Goal: Task Accomplishment & Management: Manage account settings

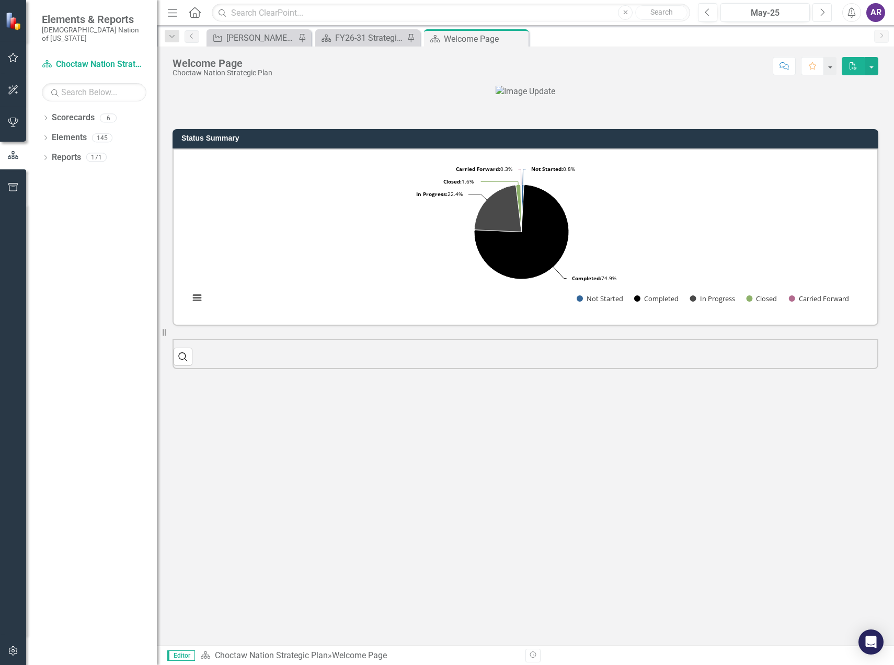
click at [824, 19] on button "Next" at bounding box center [821, 12] width 19 height 19
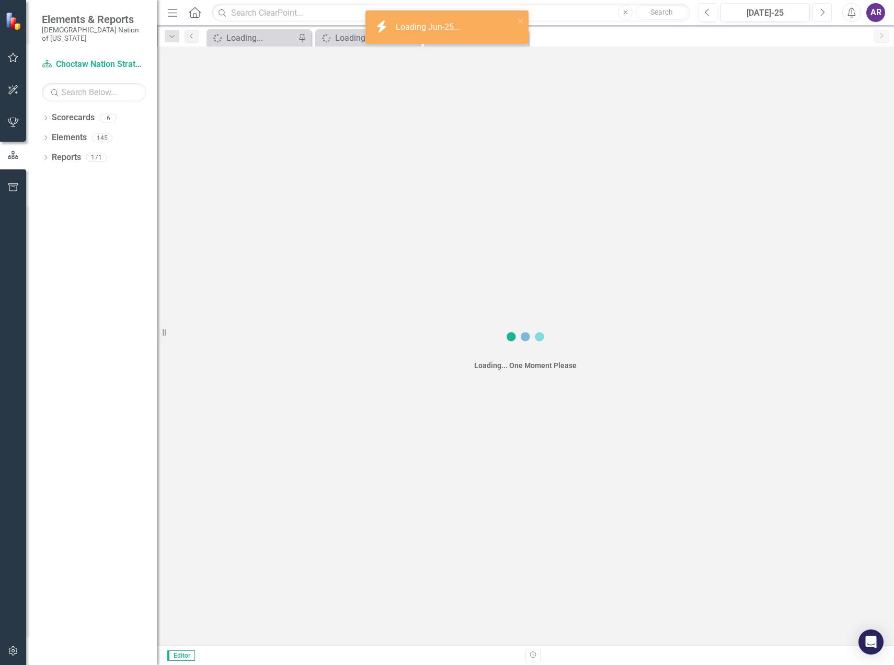
click at [824, 19] on button "Next" at bounding box center [821, 12] width 19 height 19
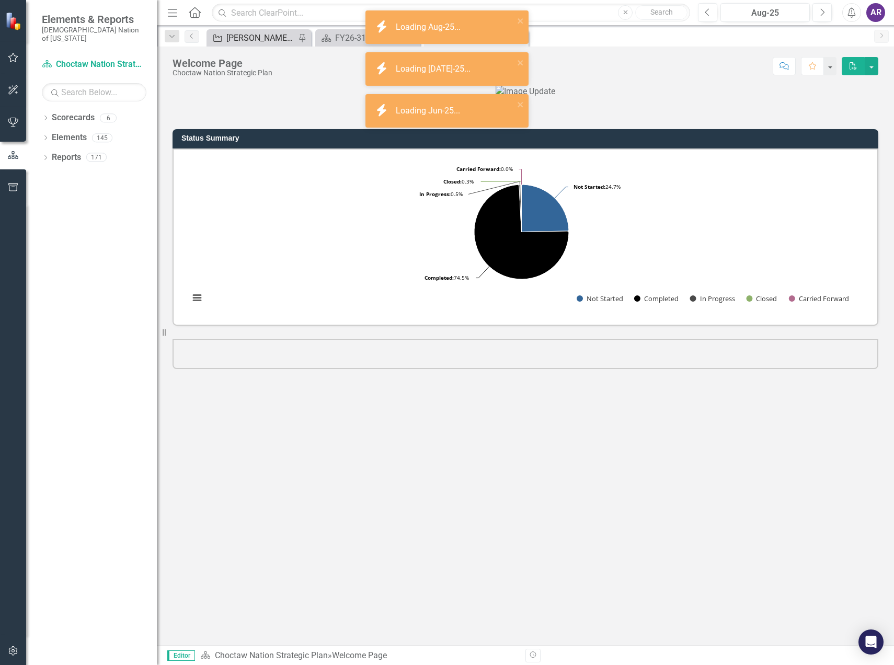
click at [273, 36] on div "[PERSON_NAME] SO's" at bounding box center [260, 37] width 69 height 13
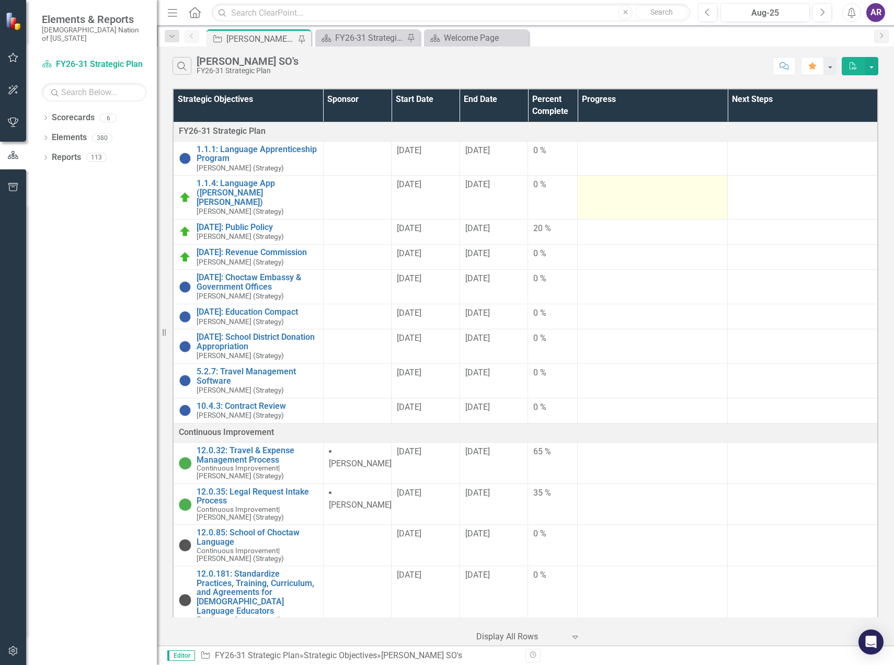
click at [618, 192] on td at bounding box center [653, 197] width 150 height 43
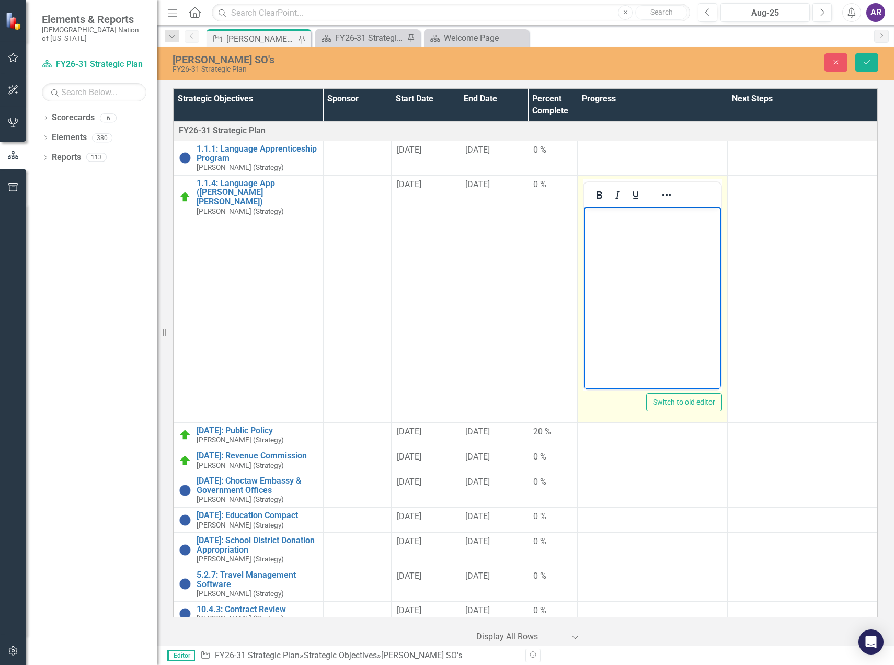
click at [619, 257] on body "Rich Text Area. Press ALT-0 for help." at bounding box center [652, 284] width 137 height 157
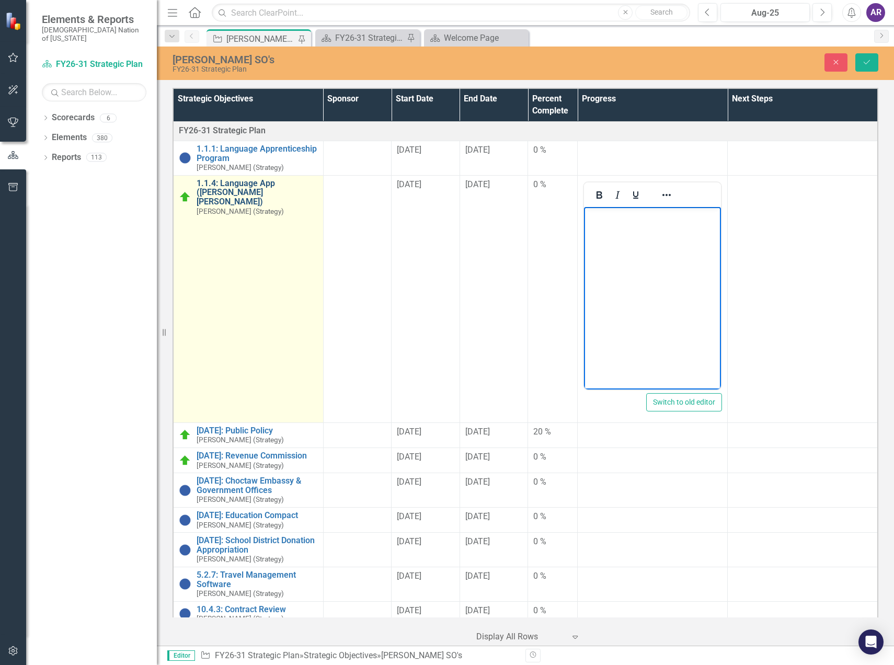
click at [257, 182] on link "1.1.4: Language App ([PERSON_NAME] [PERSON_NAME])" at bounding box center [257, 193] width 121 height 28
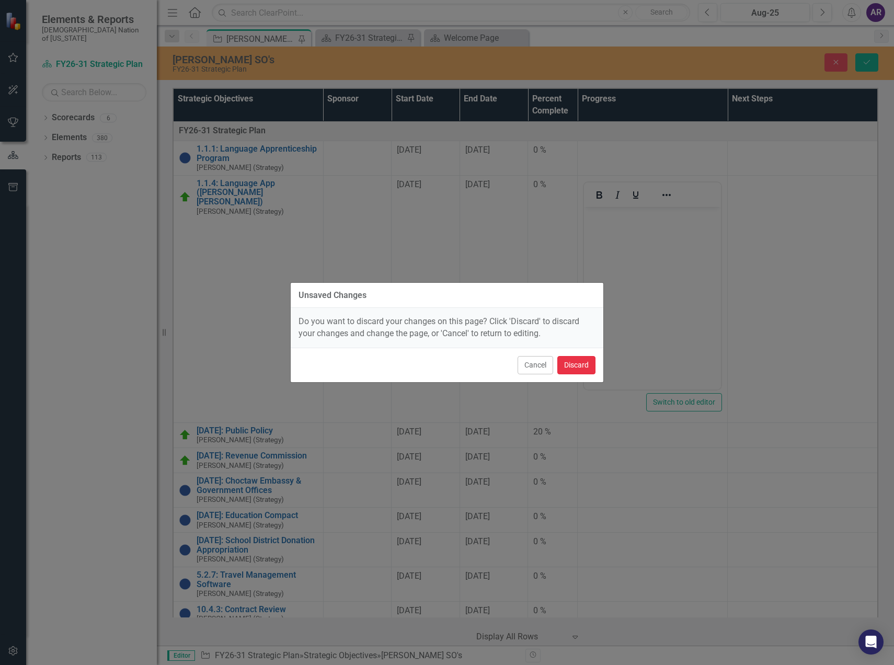
click at [577, 365] on button "Discard" at bounding box center [576, 365] width 38 height 18
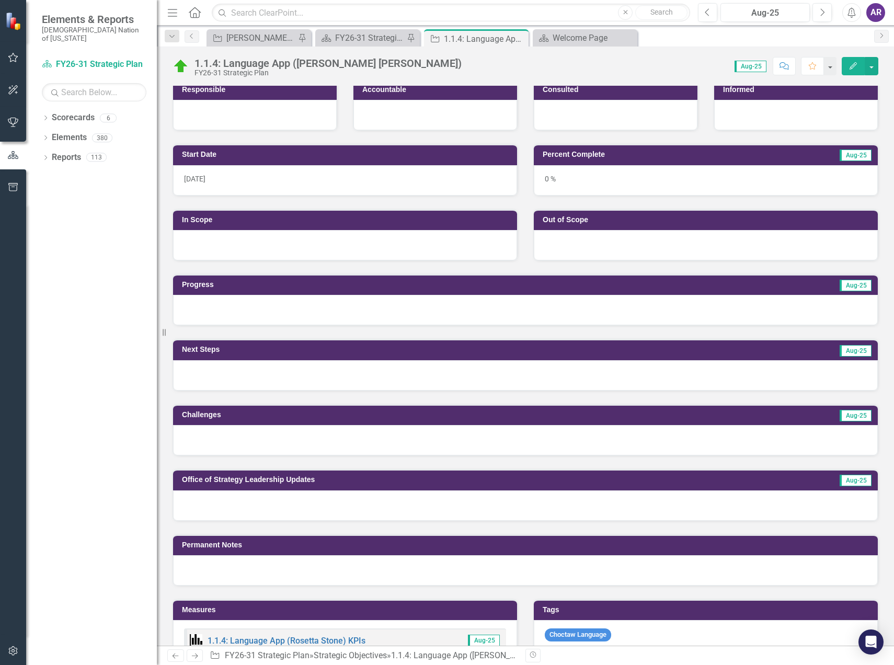
scroll to position [157, 0]
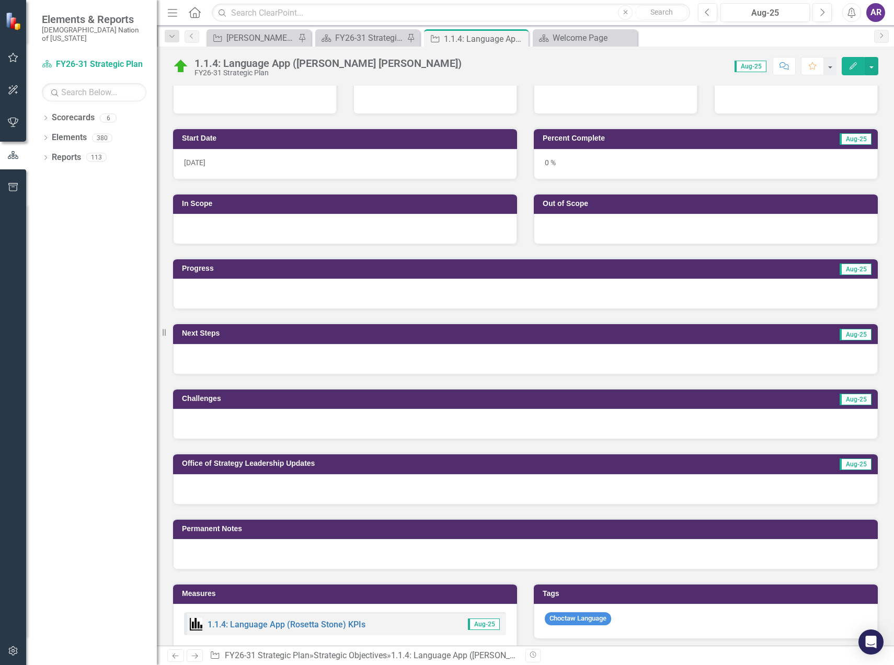
click at [313, 286] on div at bounding box center [525, 294] width 705 height 30
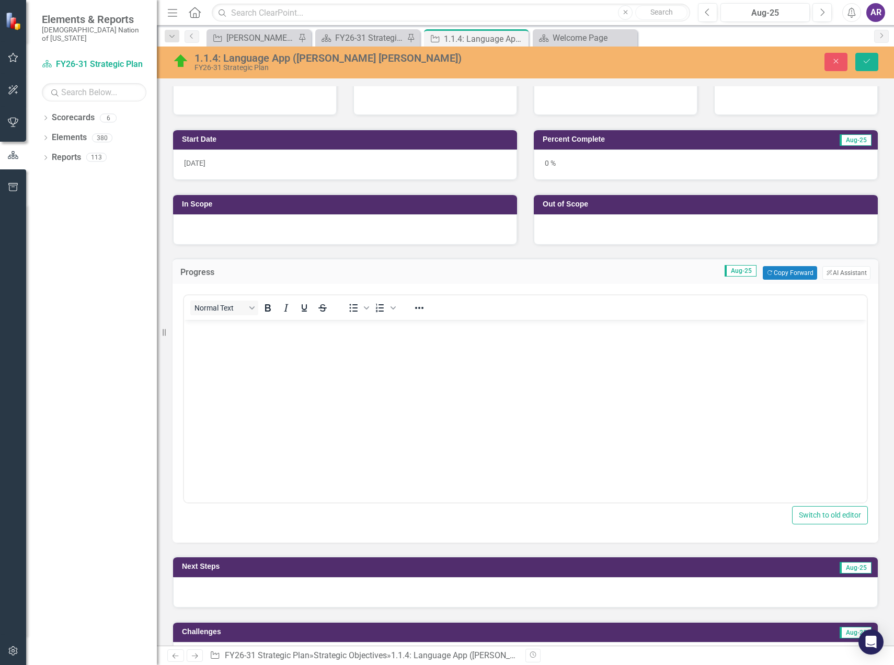
scroll to position [0, 0]
click at [858, 271] on button "ClearPoint AI AI Assistant" at bounding box center [846, 273] width 48 height 14
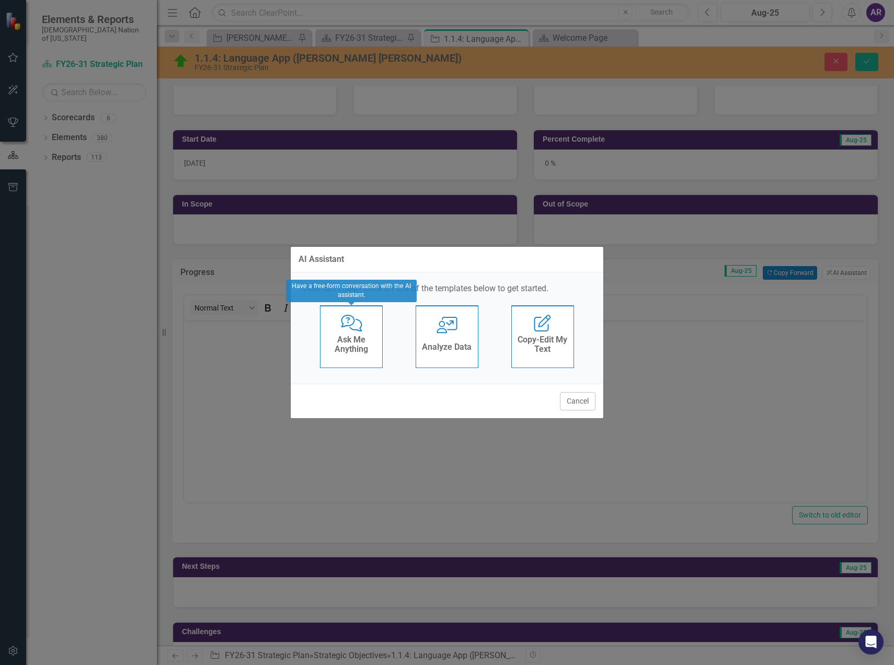
click at [372, 321] on div "Comments with Question [PERSON_NAME] Ask Me Anything" at bounding box center [351, 336] width 63 height 63
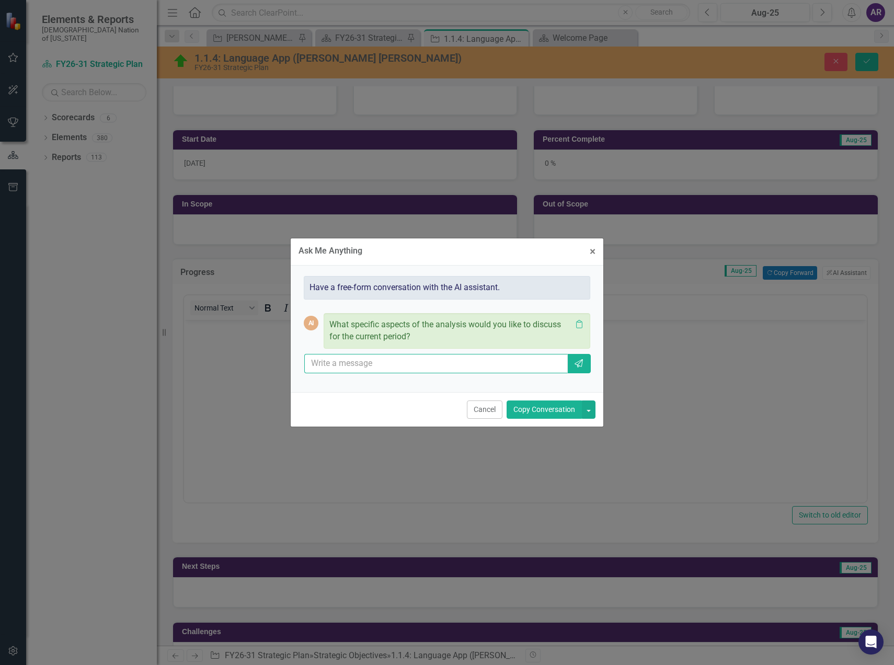
click at [364, 362] on input "text" at bounding box center [435, 363] width 263 height 19
type input "C"
type input "W"
type input "E"
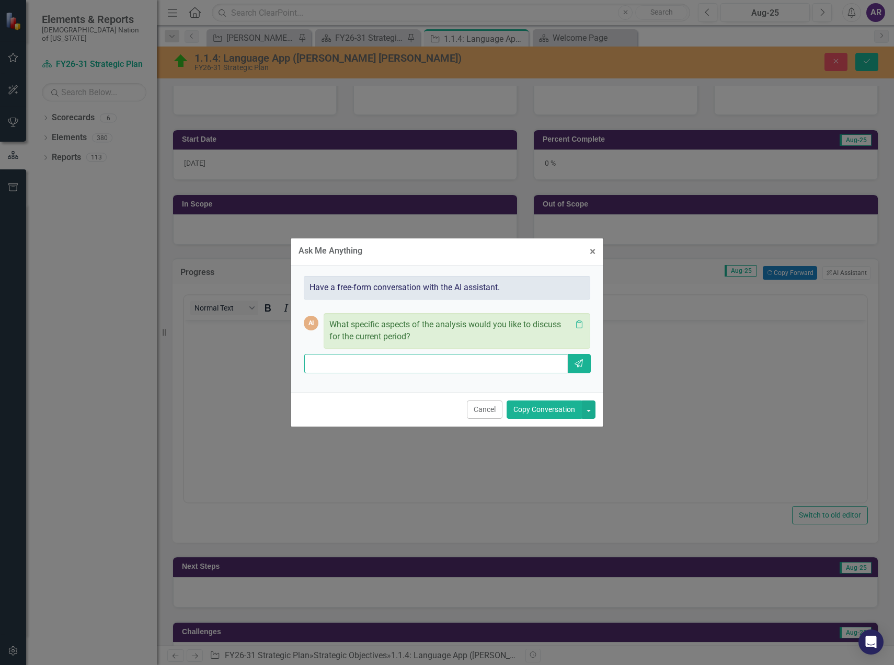
scroll to position [0, 492]
click at [364, 362] on input "Compile for Progress: End-User Journey Map analysis completed and Vendor ([PERS…" at bounding box center [435, 363] width 263 height 19
click at [562, 363] on input "Compile for Progress: End-User Journey Map analysis completed and Vendor ([PERS…" at bounding box center [435, 363] width 263 height 19
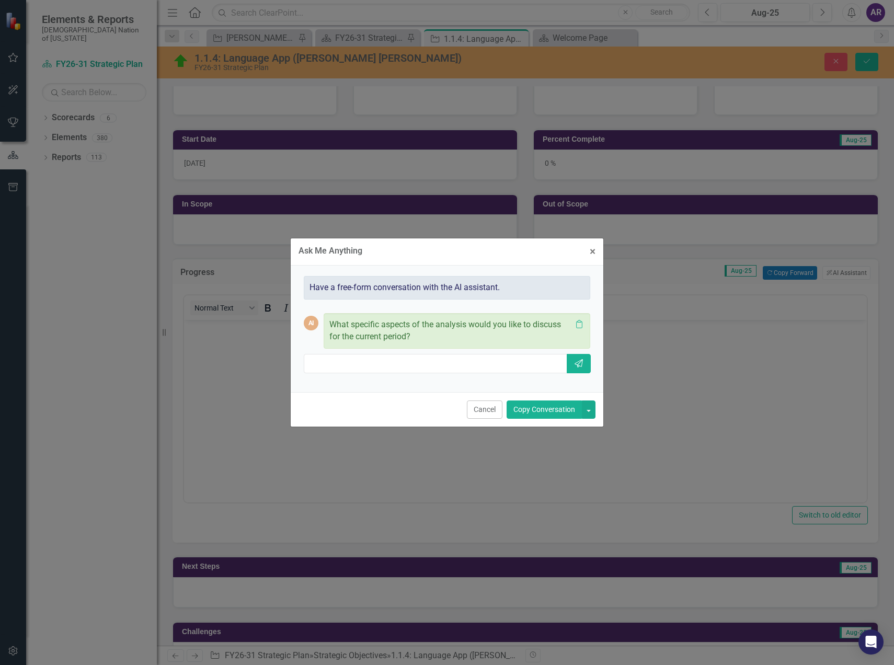
scroll to position [0, 0]
click at [536, 361] on input "Compile for Progress: End-User Journey Map analysis completed and Vendor ([PERS…" at bounding box center [435, 363] width 263 height 19
paste input "-Reviewed the Workstream Timeline and made modifications (see PIC)... Timeline …"
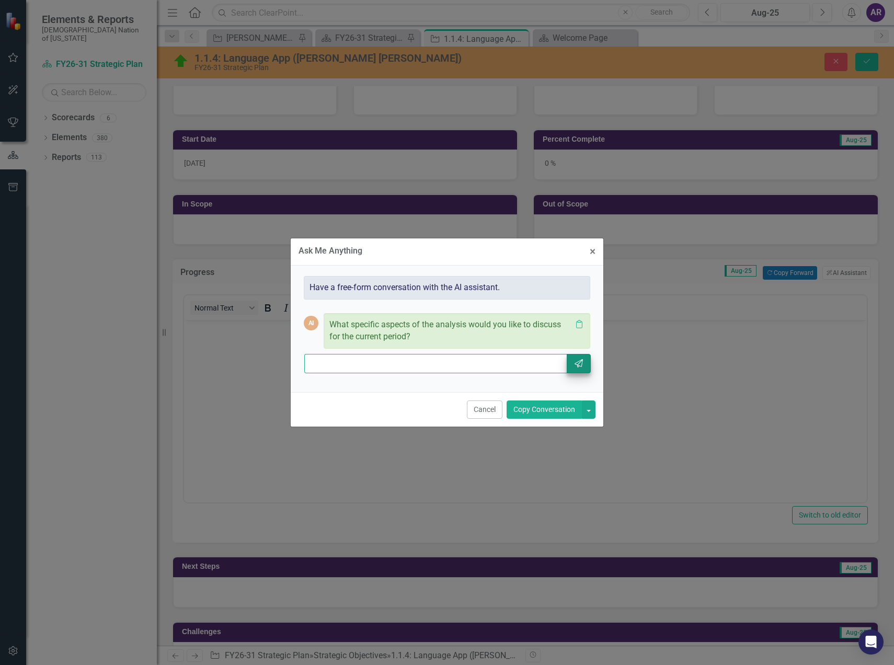
type input "Compile for Progress: End-User Journey Map analysis completed and Vendor ([PERS…"
click at [581, 361] on icon "button" at bounding box center [578, 363] width 8 height 8
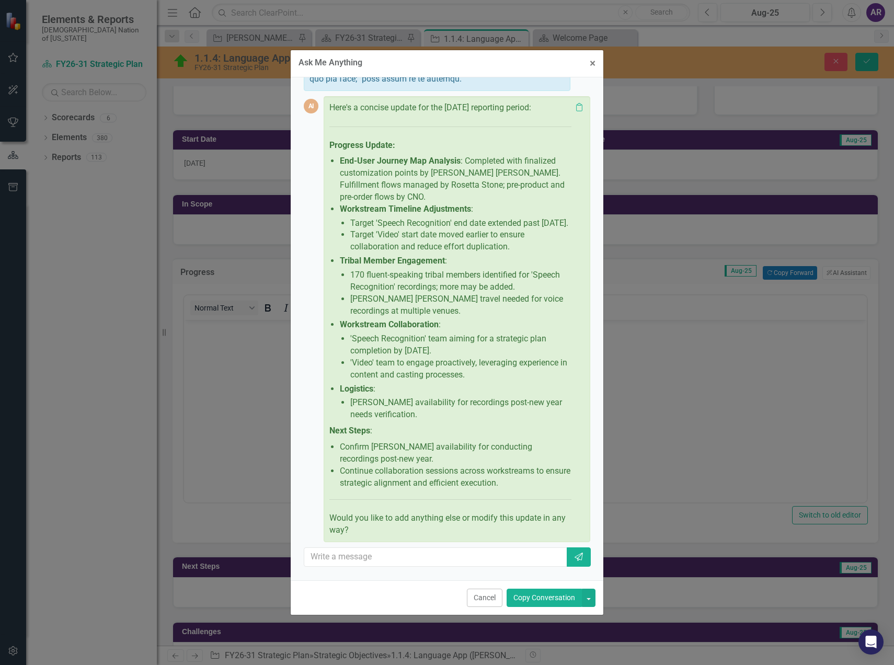
scroll to position [430, 0]
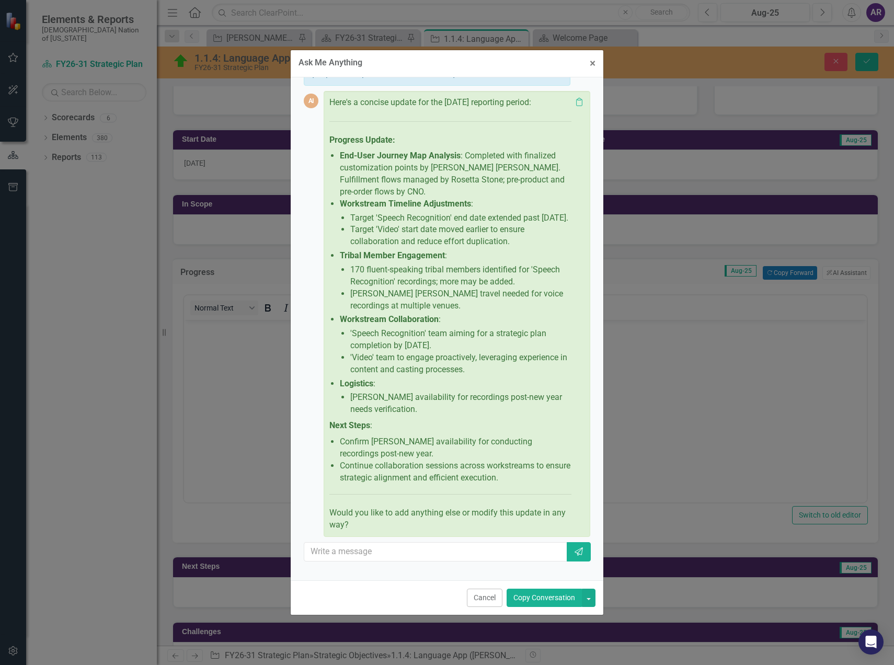
click at [556, 604] on button "Copy Conversation" at bounding box center [544, 598] width 75 height 18
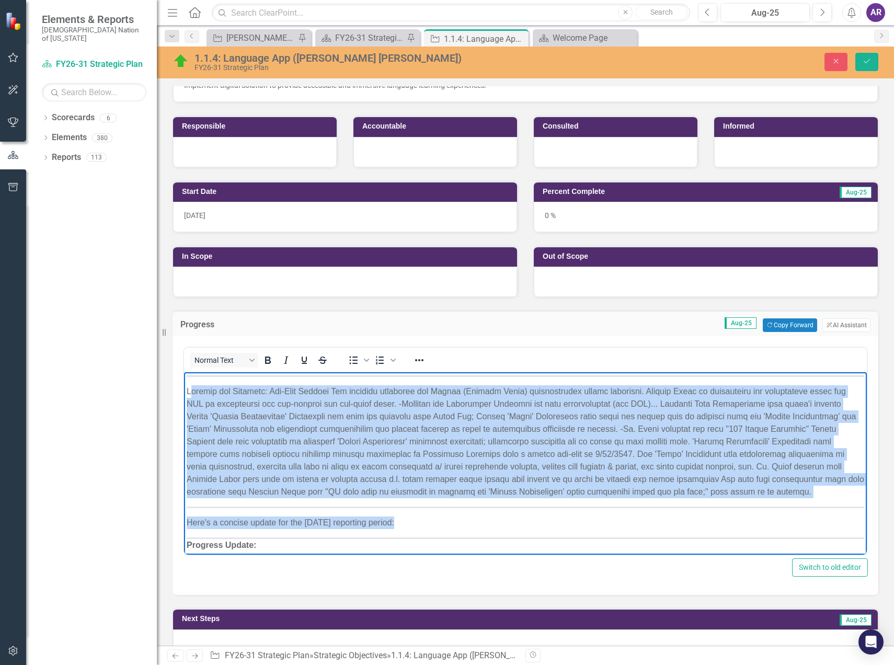
scroll to position [0, 0]
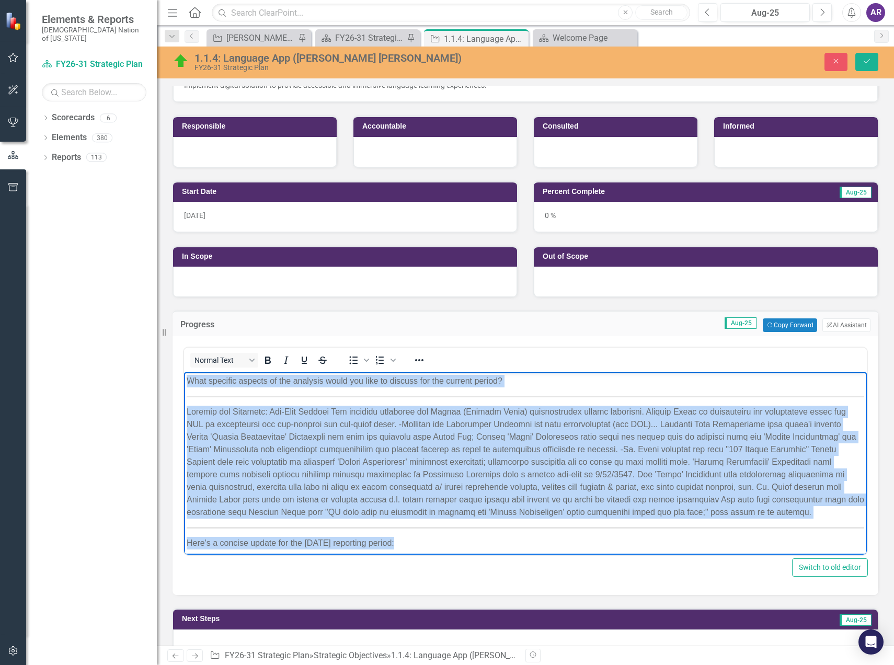
drag, startPoint x: 187, startPoint y: 527, endPoint x: 188, endPoint y: 364, distance: 163.6
click at [188, 372] on html "What specific aspects of the analysis would you like to discuss for the current…" at bounding box center [525, 651] width 683 height 559
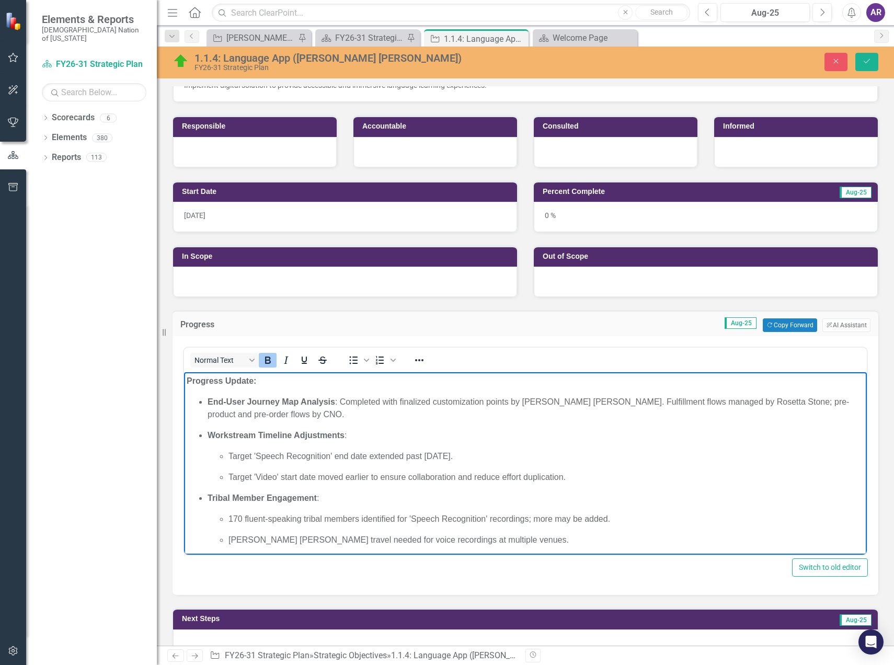
click at [522, 403] on p "End-User Journey Map Analysis : Completed with finalized customization points b…" at bounding box center [536, 408] width 657 height 25
click at [606, 402] on p "End-User Journey Map Analysis : Completed with finalized customization points b…" at bounding box center [536, 408] width 657 height 25
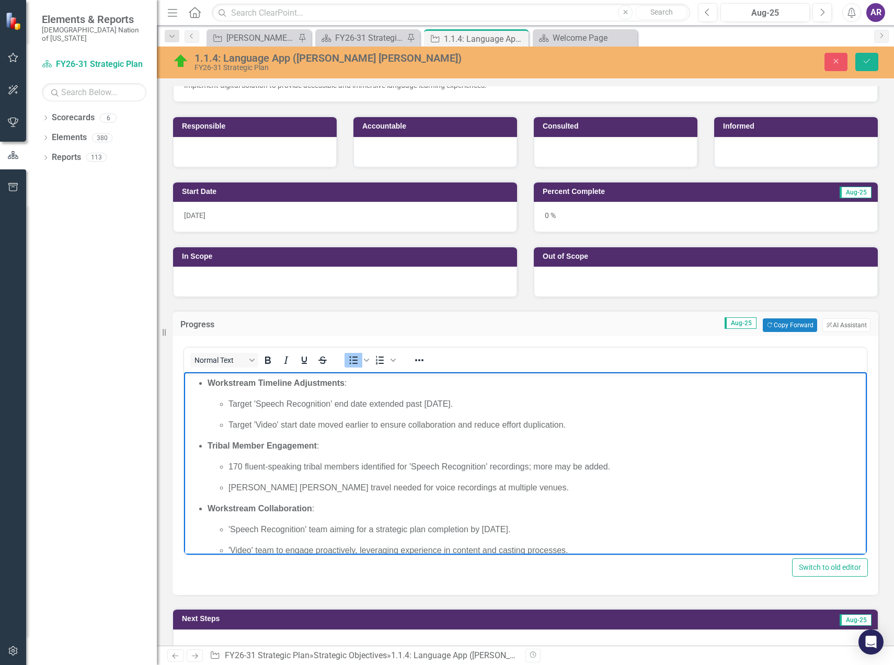
click at [608, 468] on p "170 fluent-speaking tribal members identified for 'Speech Recognition' recordin…" at bounding box center [546, 467] width 636 height 13
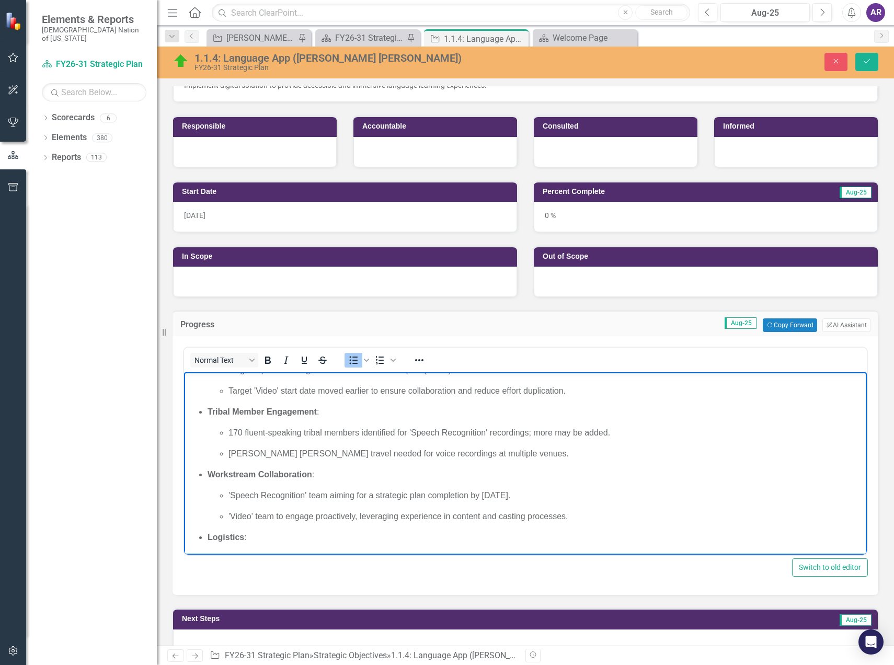
scroll to position [105, 0]
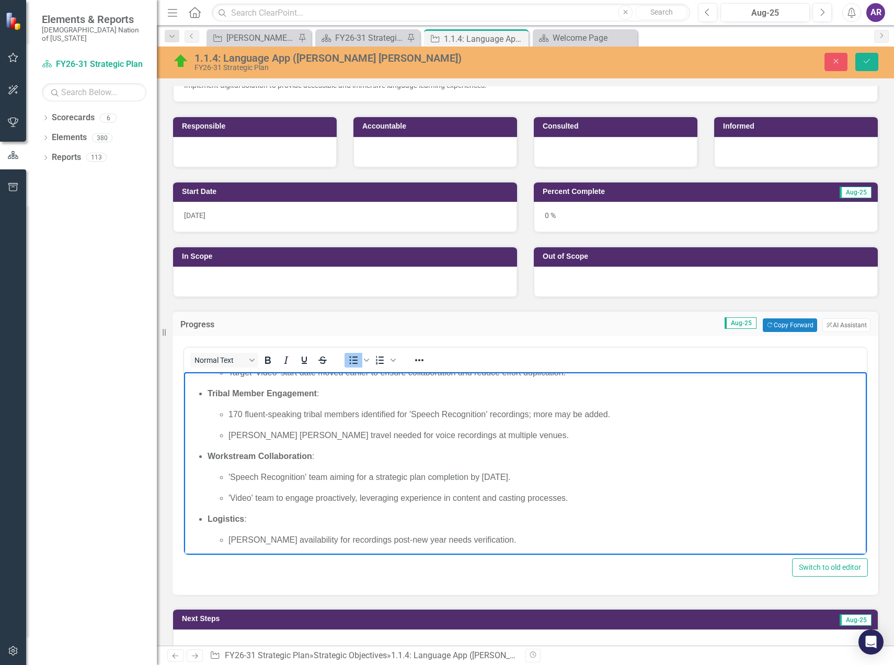
click at [230, 412] on p "170 fluent-speaking tribal members identified for 'Speech Recognition' recordin…" at bounding box center [546, 414] width 636 height 13
click at [529, 412] on p "Program Manager ([PERSON_NAME]) identified 170 fluent-speaking tribal members i…" at bounding box center [546, 414] width 636 height 13
click at [728, 418] on p "Program Manager ([PERSON_NAME]) identified 170 fluent-speaking tribal members f…" at bounding box center [546, 414] width 636 height 13
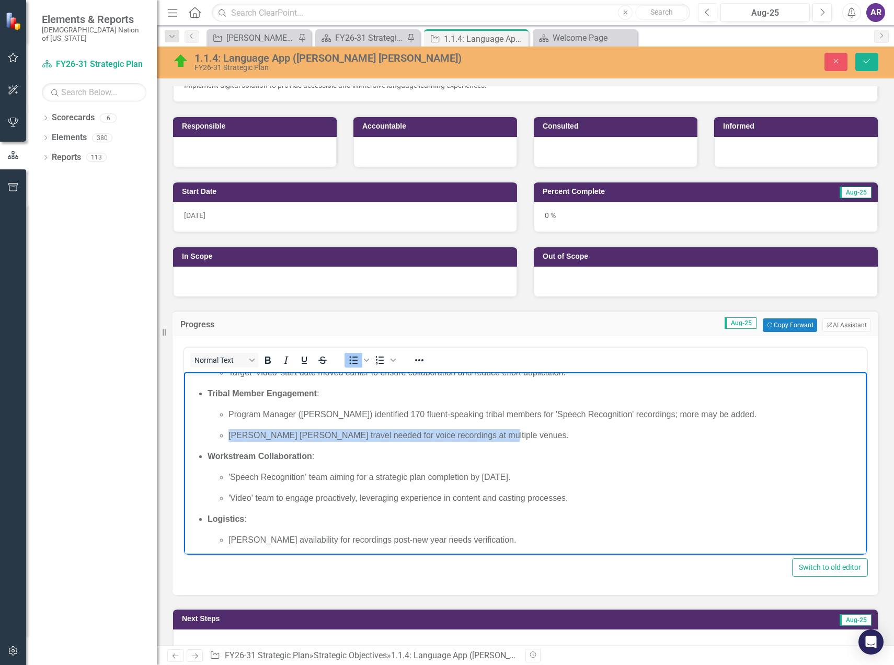
drag, startPoint x: 496, startPoint y: 433, endPoint x: 228, endPoint y: 438, distance: 267.7
click at [228, 438] on p "[PERSON_NAME] [PERSON_NAME] travel needed for voice recordings at multiple venu…" at bounding box center [546, 435] width 636 height 13
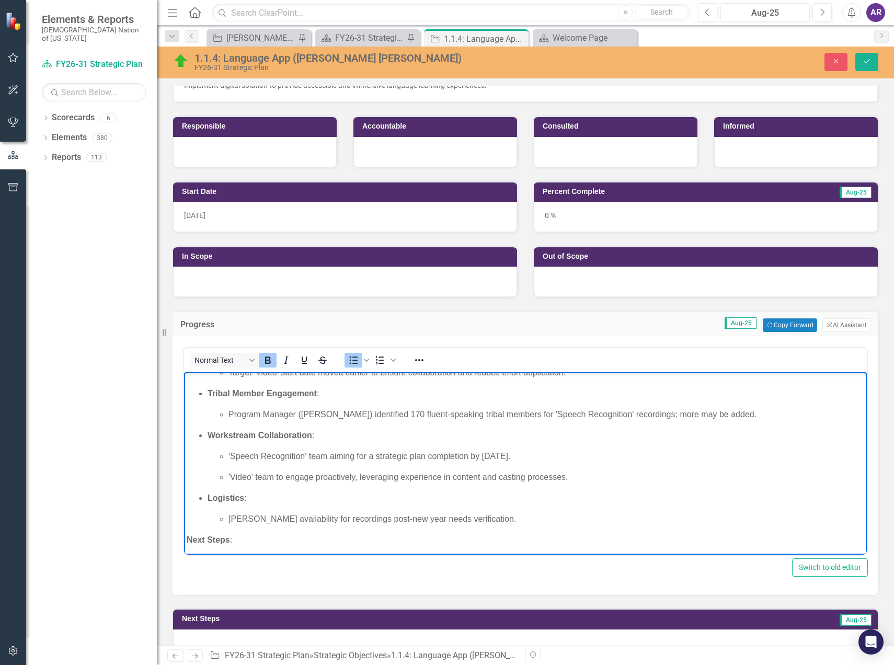
drag, startPoint x: 514, startPoint y: 521, endPoint x: 209, endPoint y: 433, distance: 317.7
click at [209, 433] on ul "End-User Journey Map Analysis : Completed with finalized customization points b…" at bounding box center [525, 408] width 677 height 234
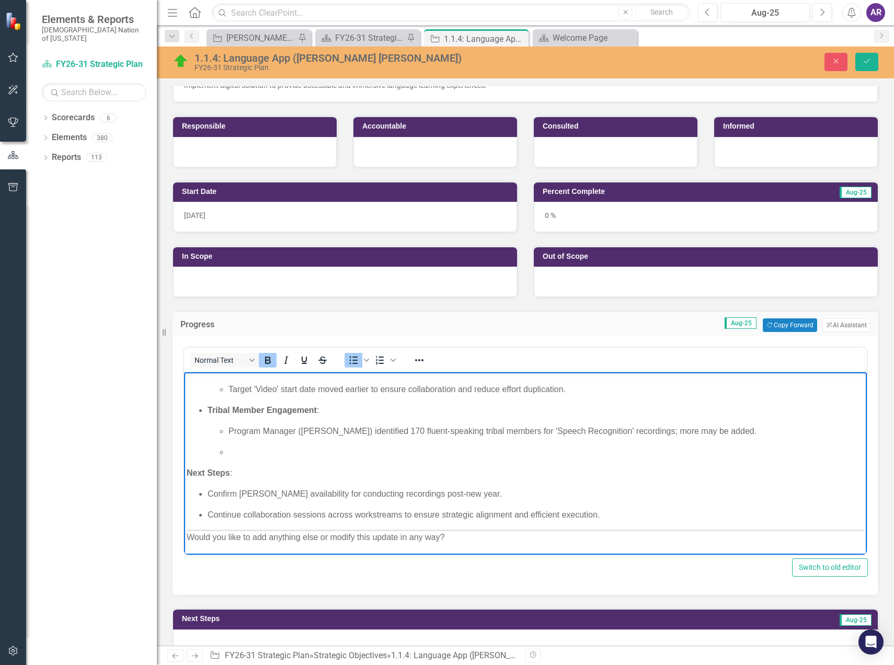
scroll to position [88, 0]
click at [287, 451] on li "Rich Text Area. Press ALT-0 for help." at bounding box center [546, 452] width 636 height 13
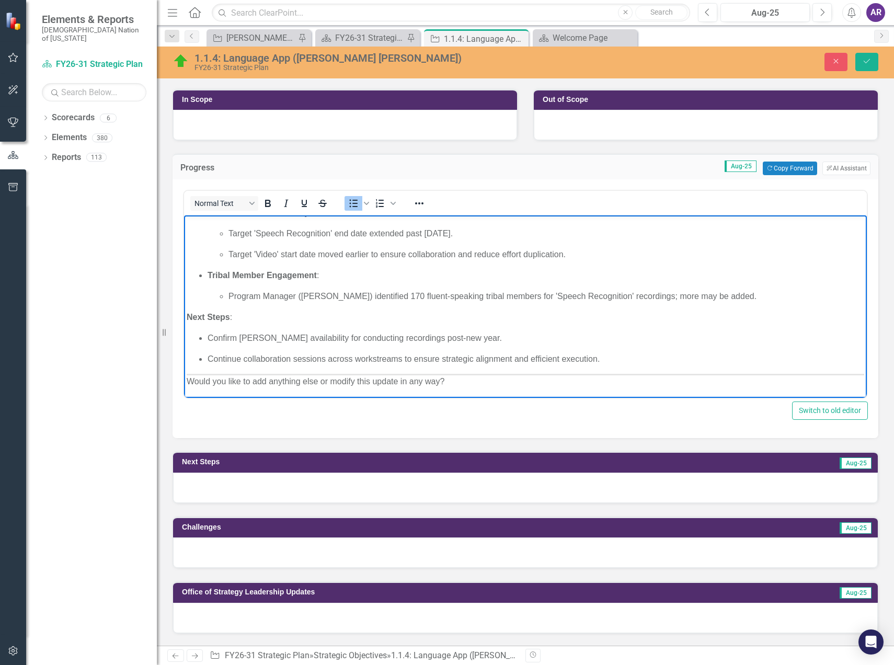
scroll to position [67, 0]
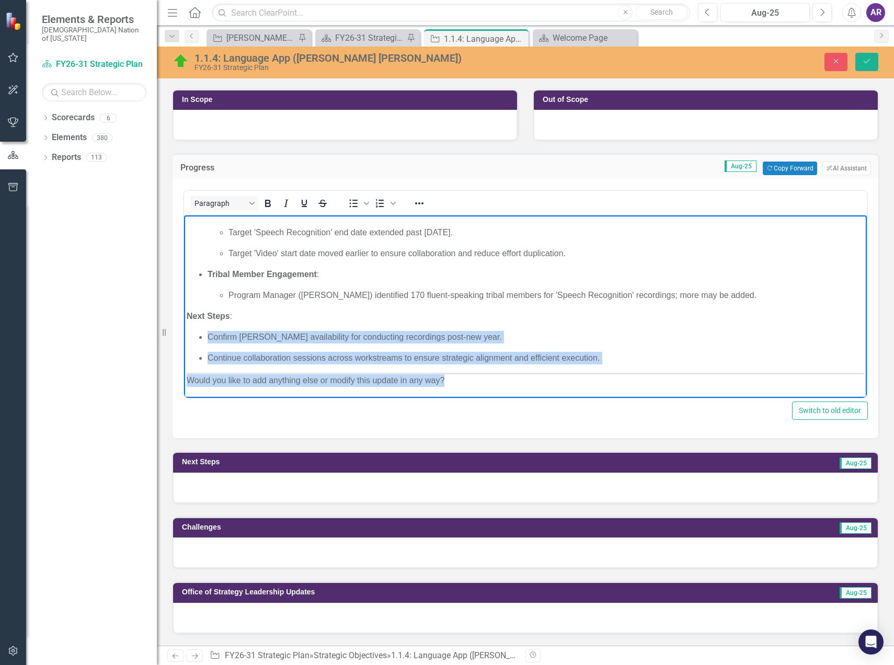
drag, startPoint x: 452, startPoint y: 384, endPoint x: 183, endPoint y: 371, distance: 269.0
click at [184, 371] on html "Progress Update: End-User Journey Map Analysis : Completed with finalized custo…" at bounding box center [525, 272] width 683 height 249
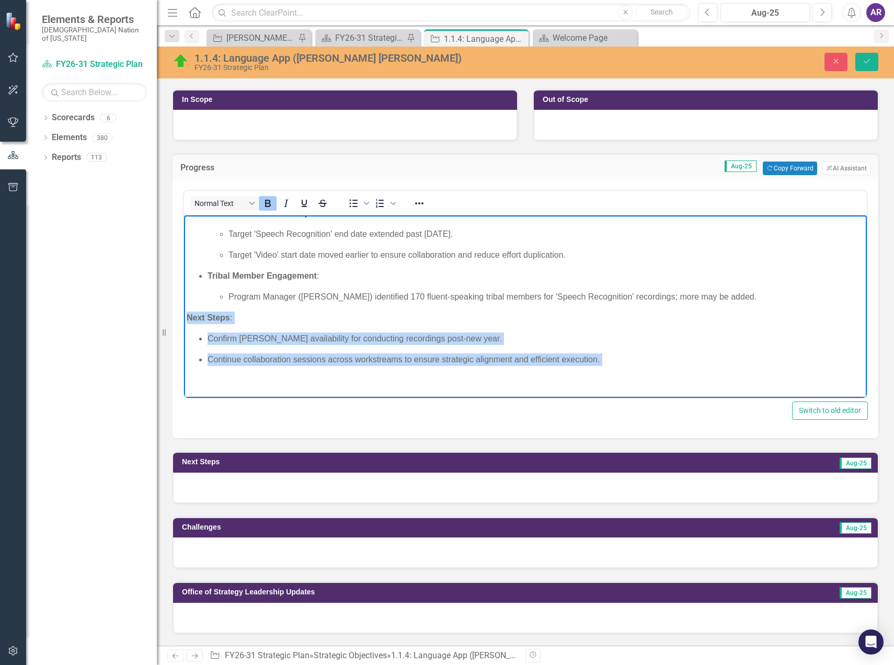
drag, startPoint x: 211, startPoint y: 381, endPoint x: 185, endPoint y: 317, distance: 68.4
click at [185, 317] on body "Progress Update: End-User Journey Map Analysis : Completed with finalized custo…" at bounding box center [525, 274] width 683 height 248
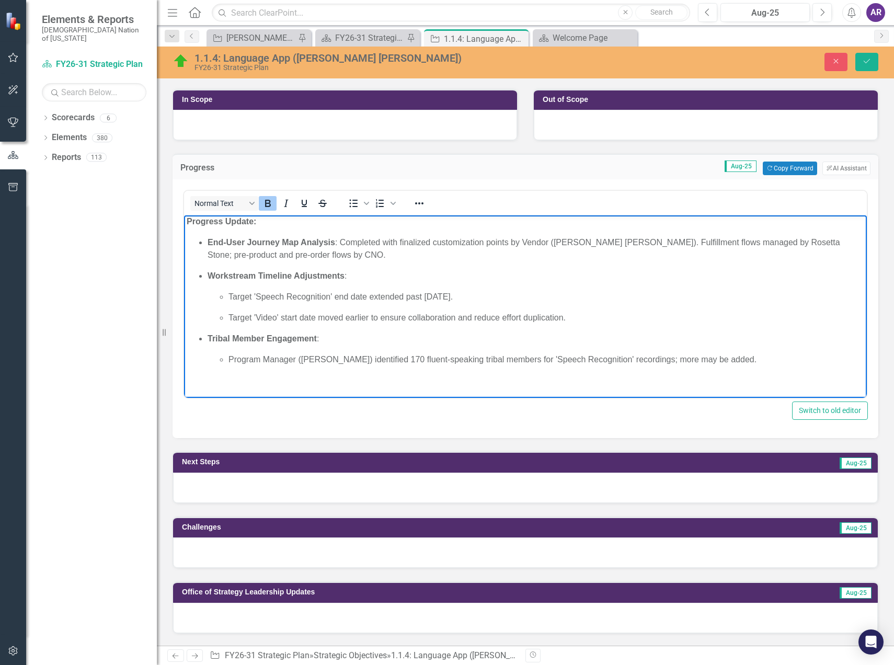
scroll to position [0, 0]
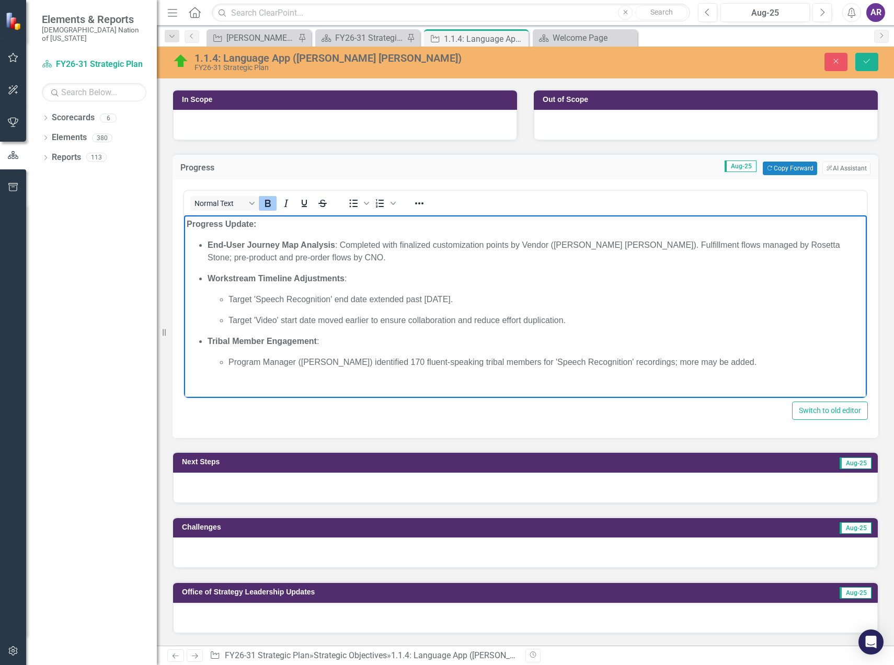
click at [266, 257] on p "End-User Journey Map Analysis : Completed with finalized customization points b…" at bounding box center [536, 251] width 657 height 25
click at [868, 64] on icon "Save" at bounding box center [866, 60] width 9 height 7
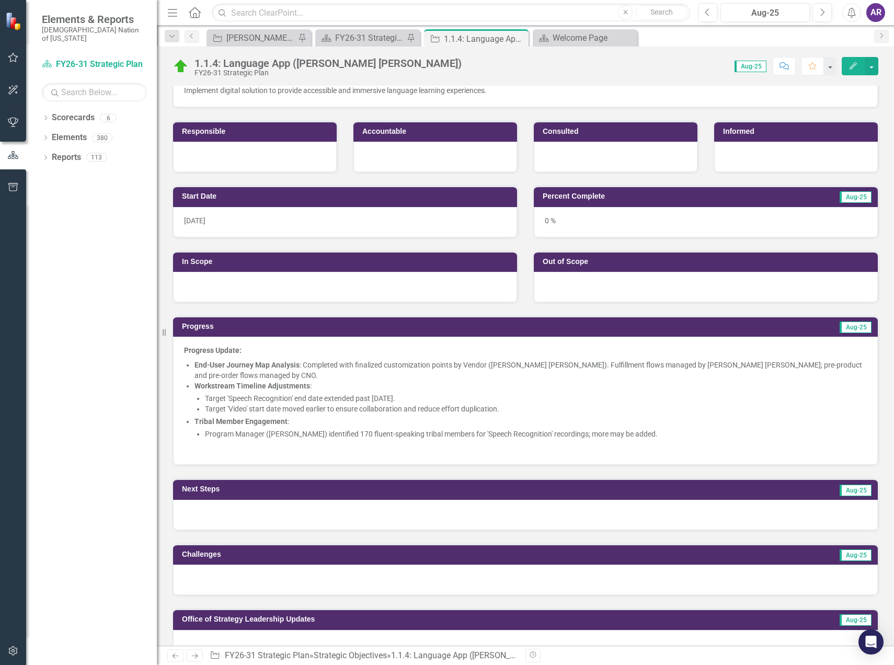
scroll to position [105, 0]
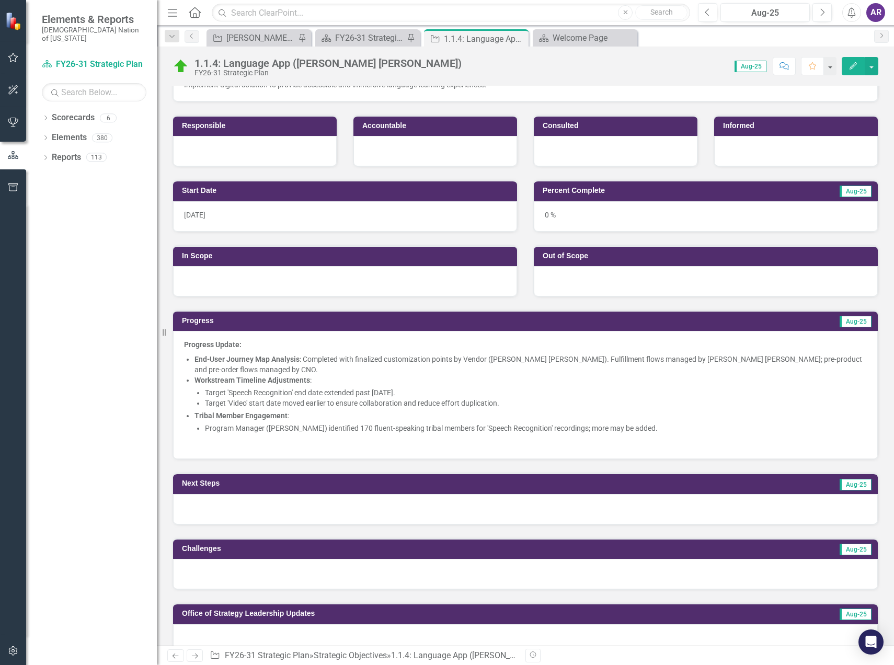
click at [202, 411] on strong "Tribal Member Engagement" at bounding box center [240, 415] width 93 height 8
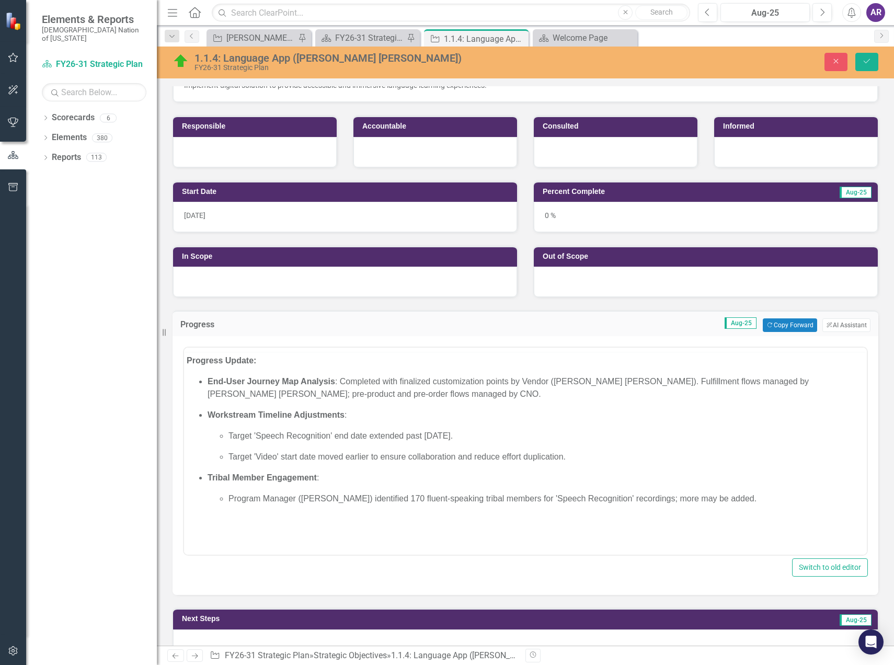
scroll to position [0, 0]
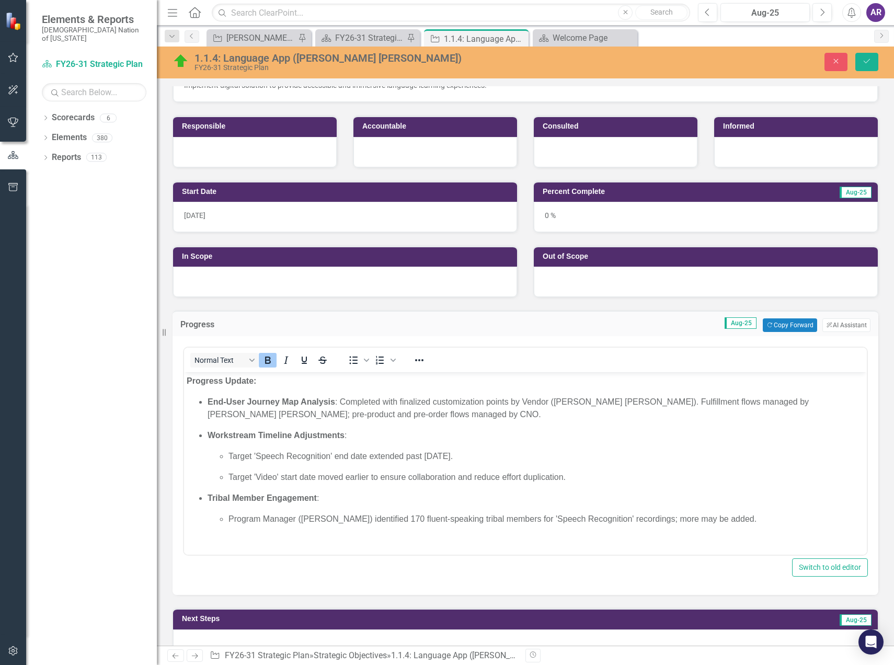
click at [208, 404] on strong "End-User Journey Map Analysis" at bounding box center [272, 401] width 128 height 9
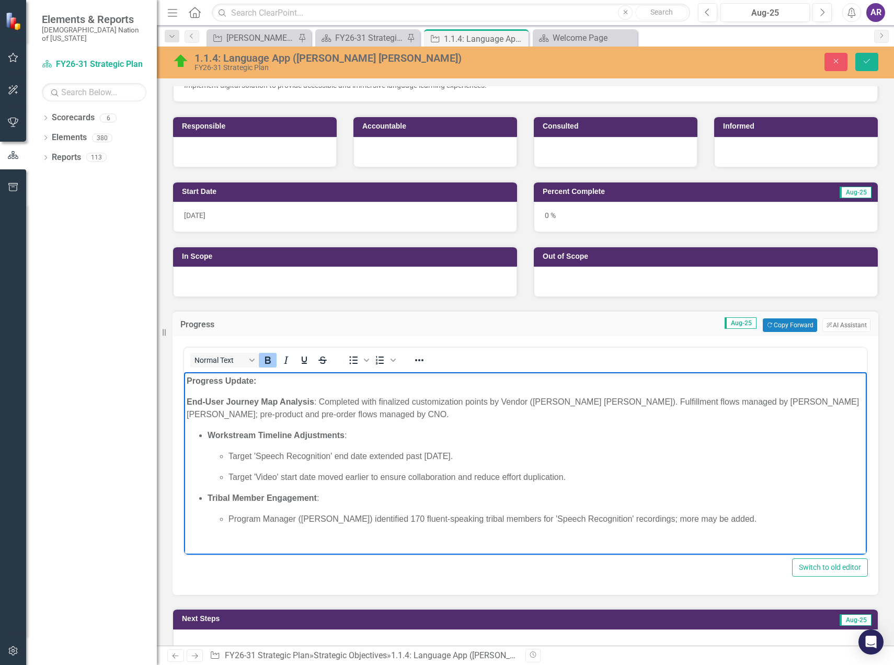
click at [208, 433] on strong "Workstream Timeline Adjustments" at bounding box center [276, 435] width 137 height 9
click at [210, 492] on p "Tribal Member Engagement :" at bounding box center [536, 498] width 657 height 13
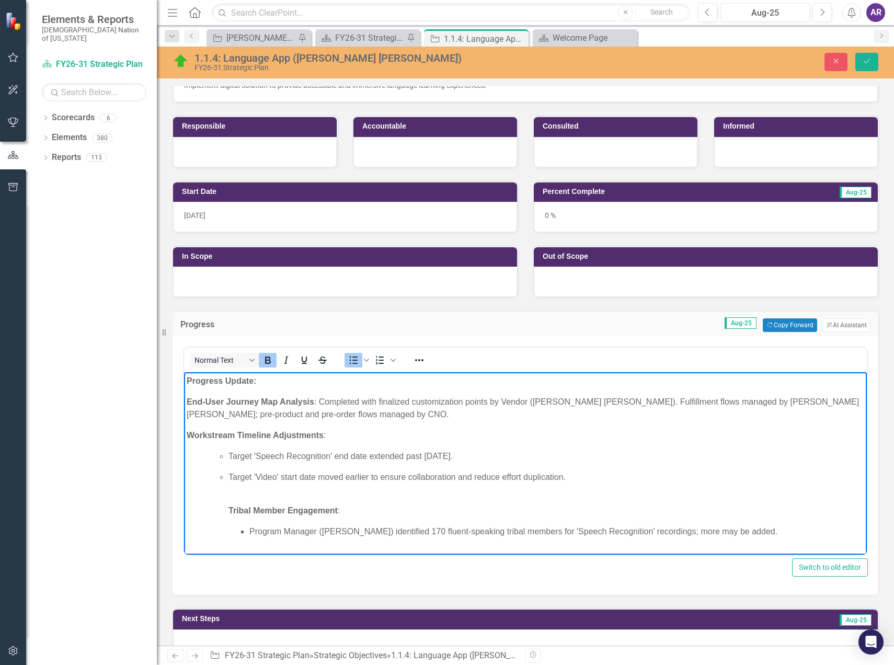
click at [260, 488] on p "Rich Text Area. Press ALT-0 for help." at bounding box center [546, 490] width 636 height 13
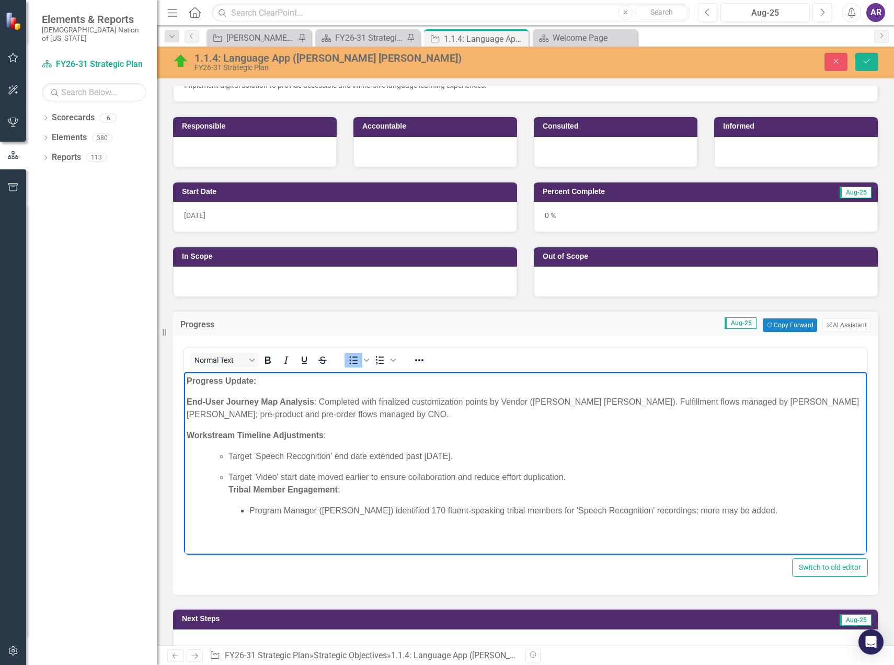
click at [226, 491] on ul "Target 'Speech Recognition' end date extended past [DATE]. Target 'Video' start…" at bounding box center [536, 483] width 657 height 67
click at [227, 495] on ul "Target 'Speech Recognition' end date extended past [DATE]. Target 'Video' start…" at bounding box center [536, 483] width 657 height 67
click at [353, 362] on icon "Bullet list" at bounding box center [353, 360] width 13 height 13
click at [227, 455] on ul "Target 'Speech Recognition' end date extended past [DATE]. Target 'Video' start…" at bounding box center [536, 466] width 657 height 33
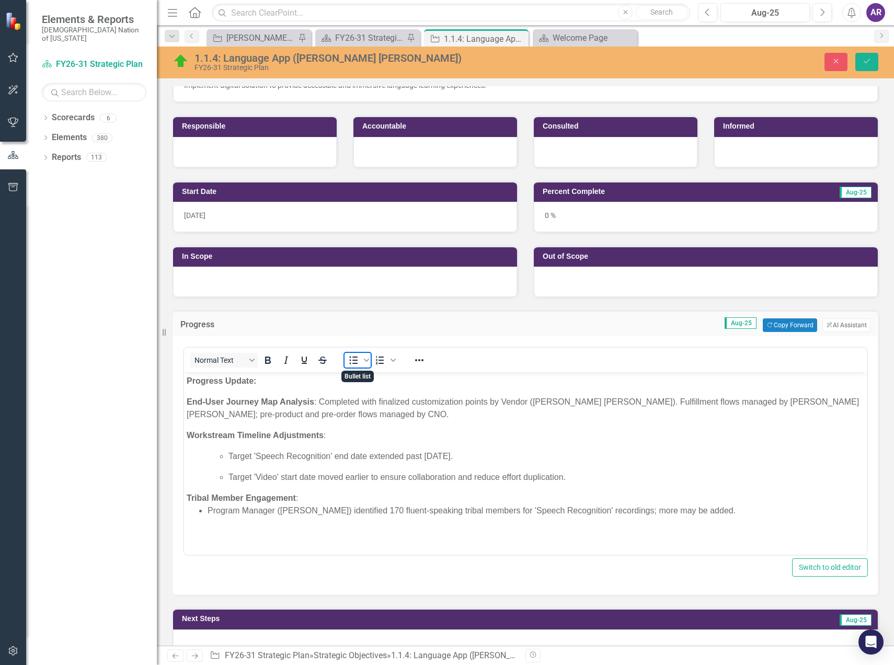
click at [352, 366] on span "Bullet list" at bounding box center [353, 360] width 18 height 15
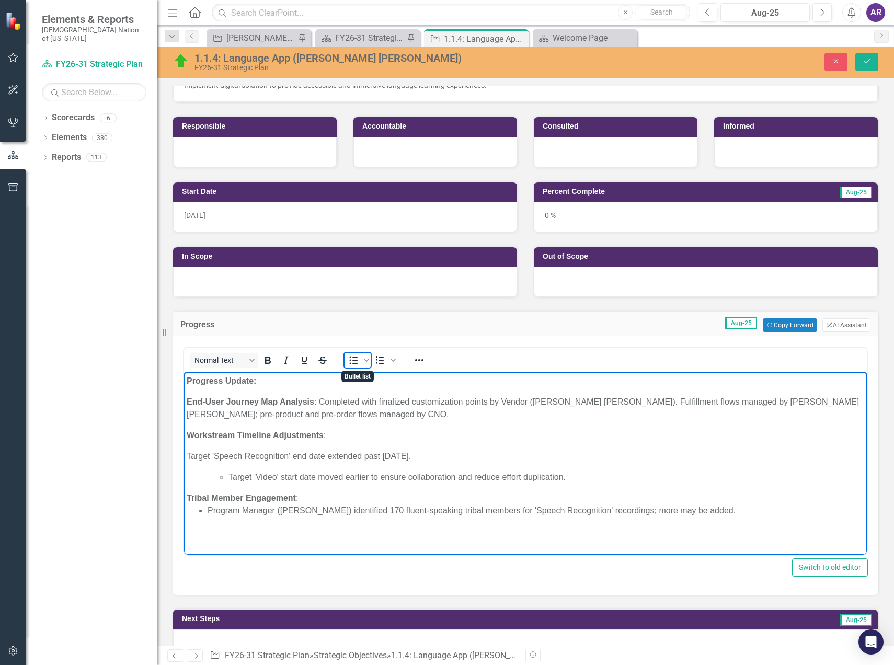
click at [351, 364] on icon "Bullet list" at bounding box center [353, 360] width 13 height 13
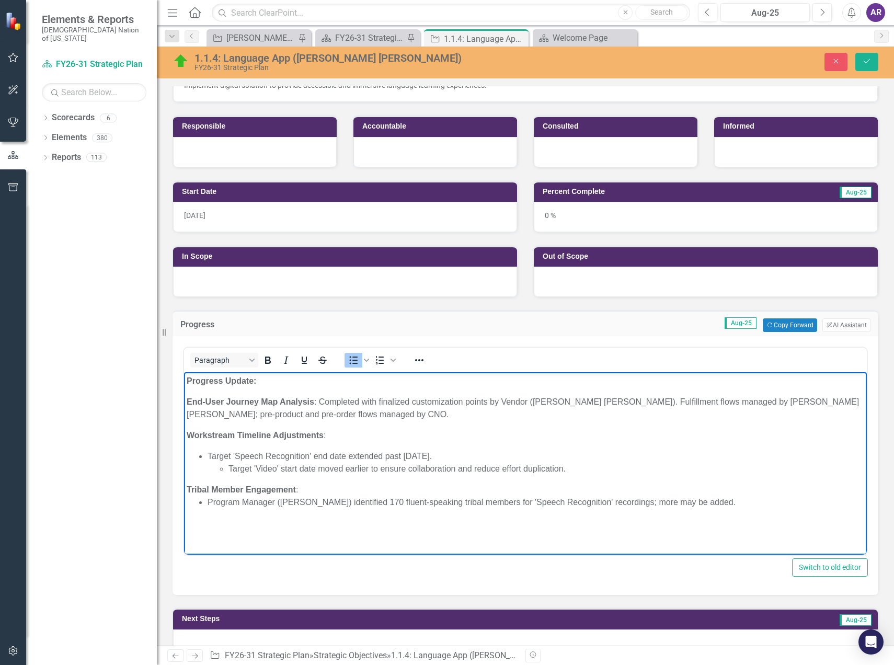
click at [228, 470] on ul "Target 'Video' start date moved earlier to ensure collaboration and reduce effo…" at bounding box center [536, 469] width 657 height 13
click at [351, 359] on icon "Bullet list" at bounding box center [353, 360] width 13 height 13
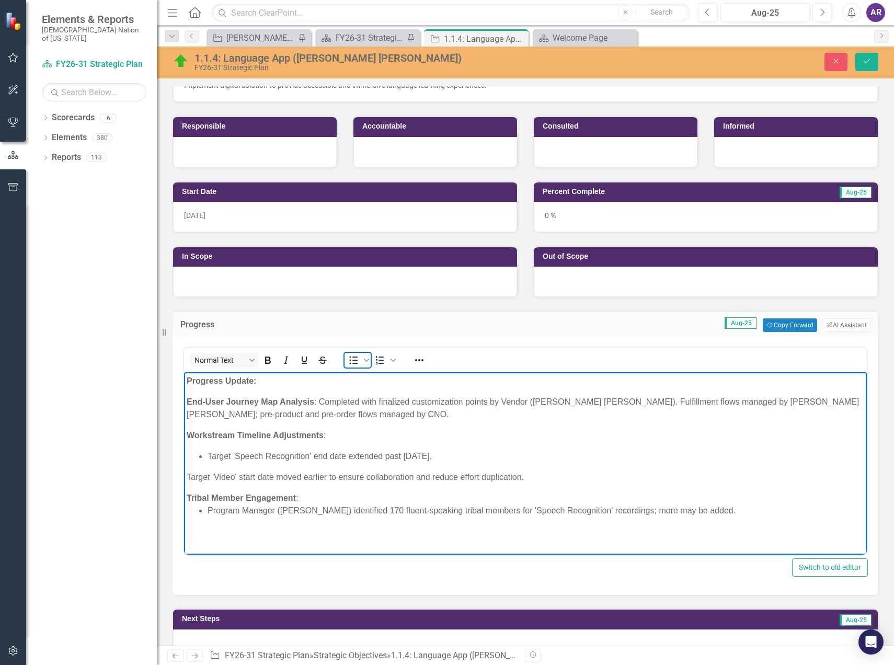
click at [351, 360] on icon "Bullet list" at bounding box center [354, 360] width 8 height 8
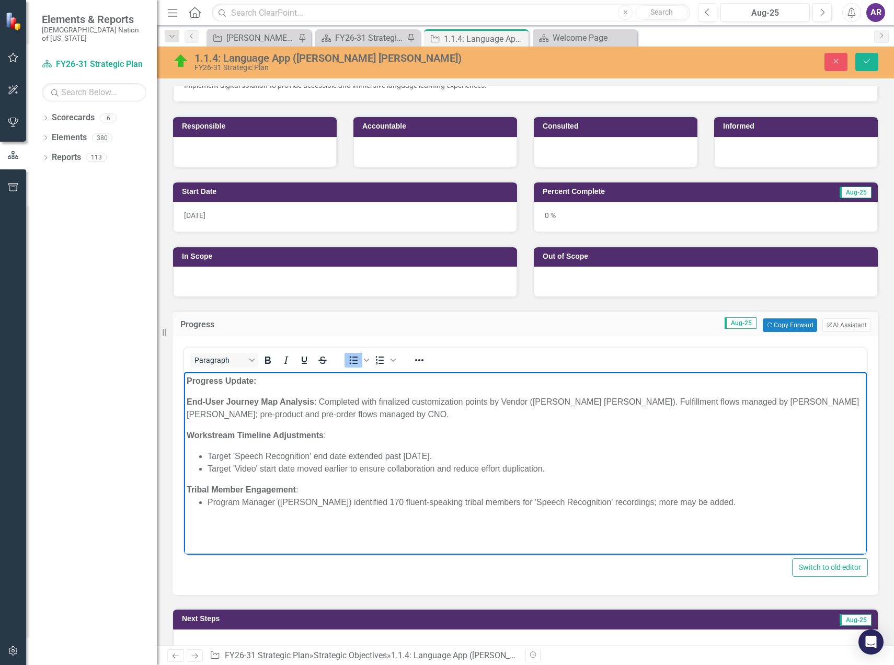
click at [289, 533] on body "Progress Update: End-User Journey Map Analysis : Completed with finalized custo…" at bounding box center [525, 456] width 683 height 168
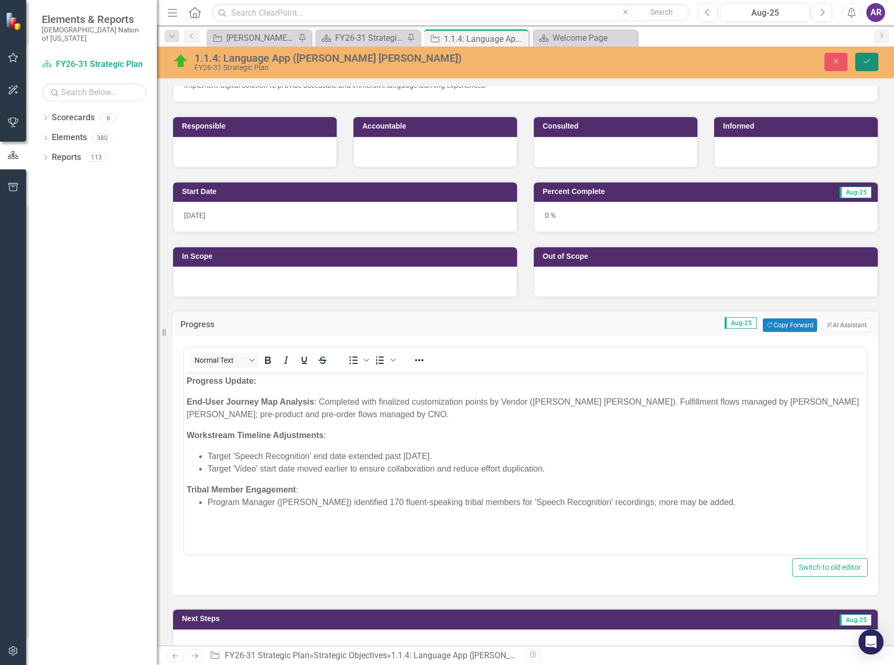
click at [865, 66] on button "Save" at bounding box center [866, 62] width 23 height 18
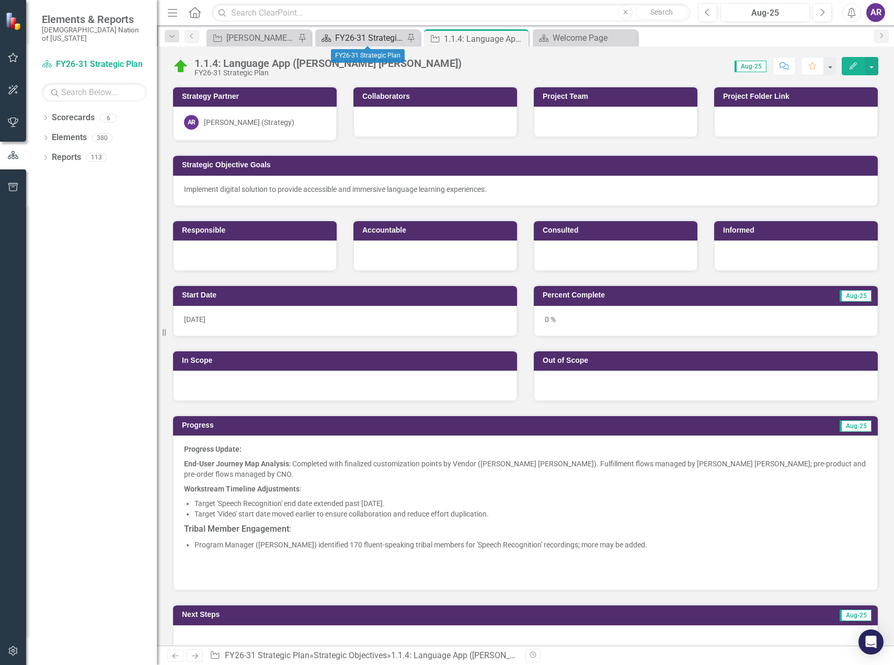
click at [353, 34] on div "FY26-31 Strategic Plan" at bounding box center [369, 37] width 69 height 13
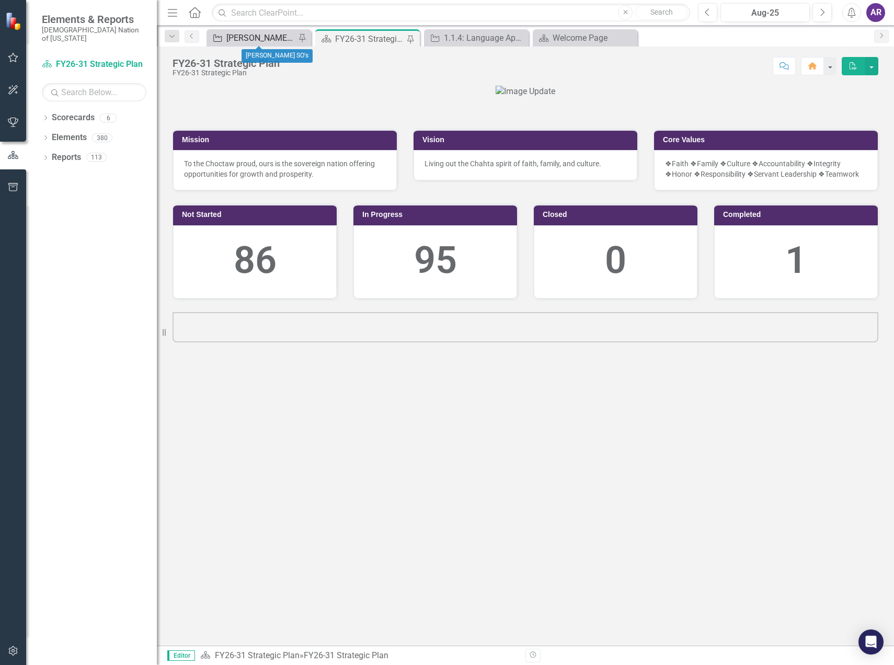
click at [283, 39] on div "[PERSON_NAME] SO's" at bounding box center [260, 37] width 69 height 13
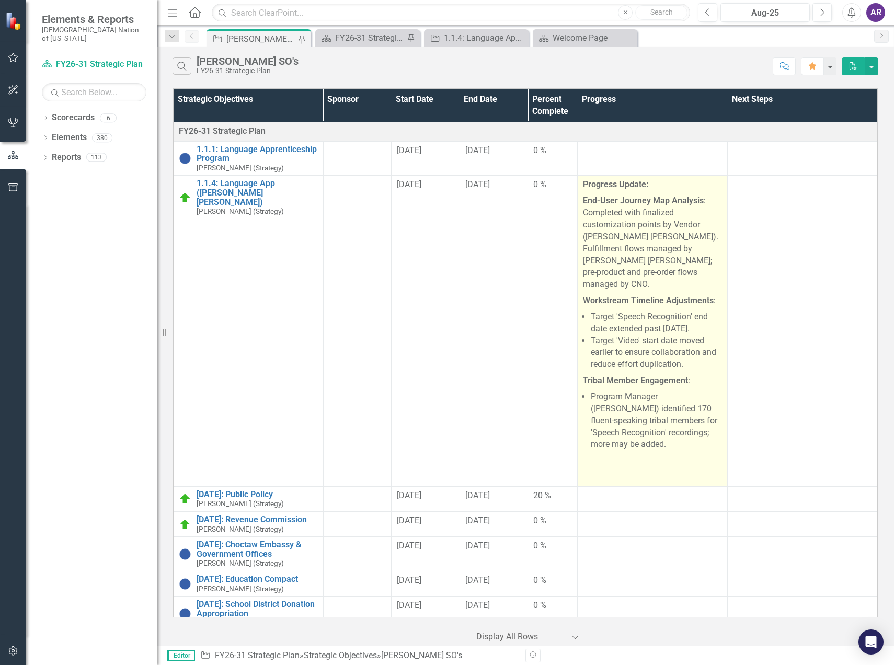
click at [651, 187] on p "Progress Update:" at bounding box center [652, 186] width 139 height 14
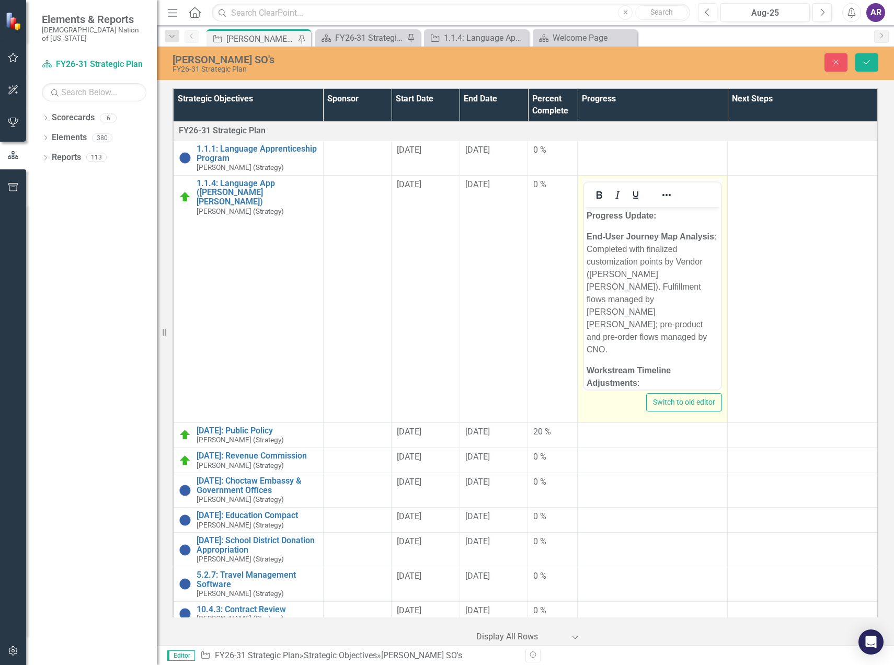
click at [589, 237] on strong "End-User Journey Map Analysis" at bounding box center [650, 236] width 128 height 9
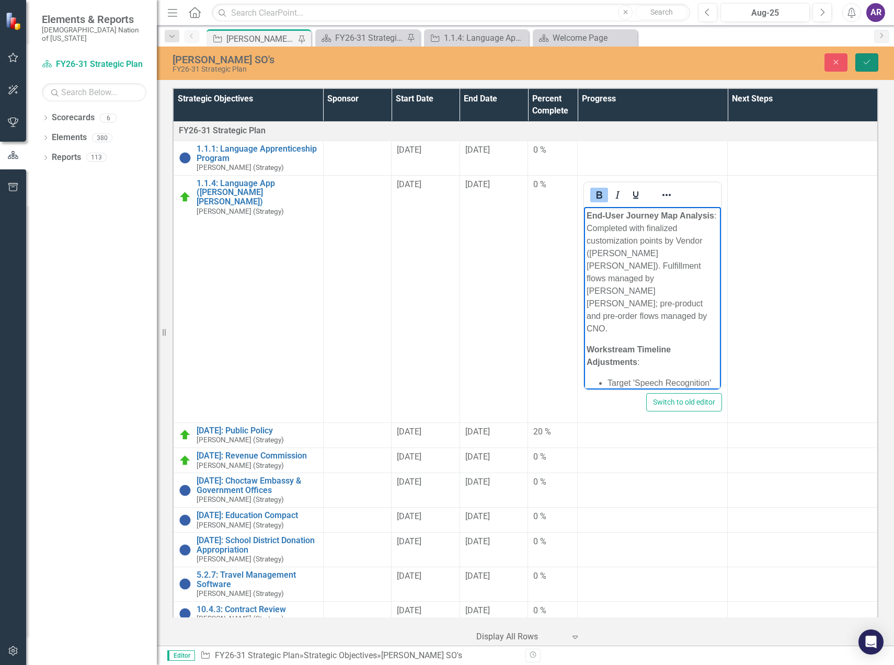
click at [865, 62] on icon "Save" at bounding box center [866, 62] width 9 height 7
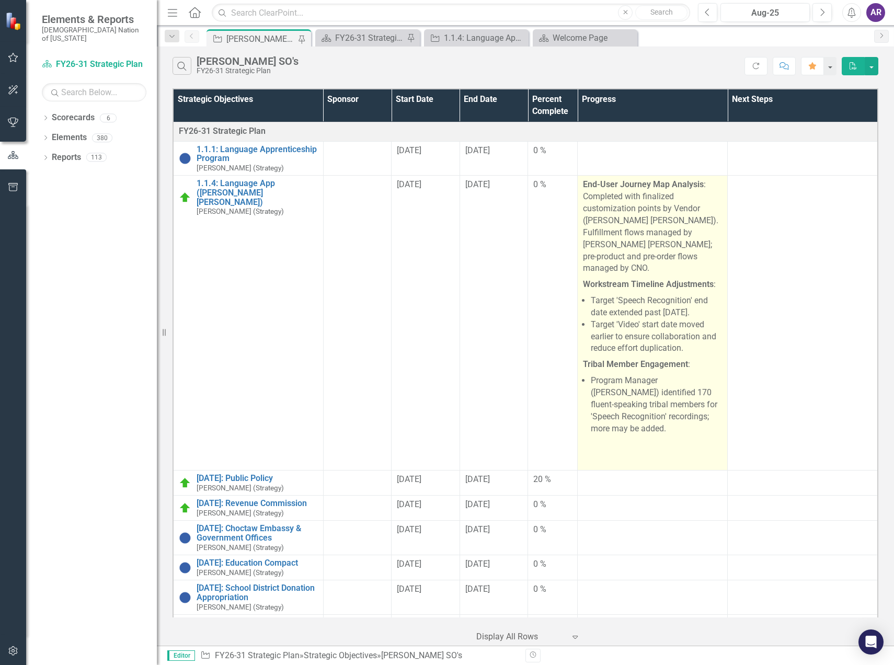
click at [671, 279] on strong "Workstream Timeline Adjustments" at bounding box center [648, 284] width 131 height 10
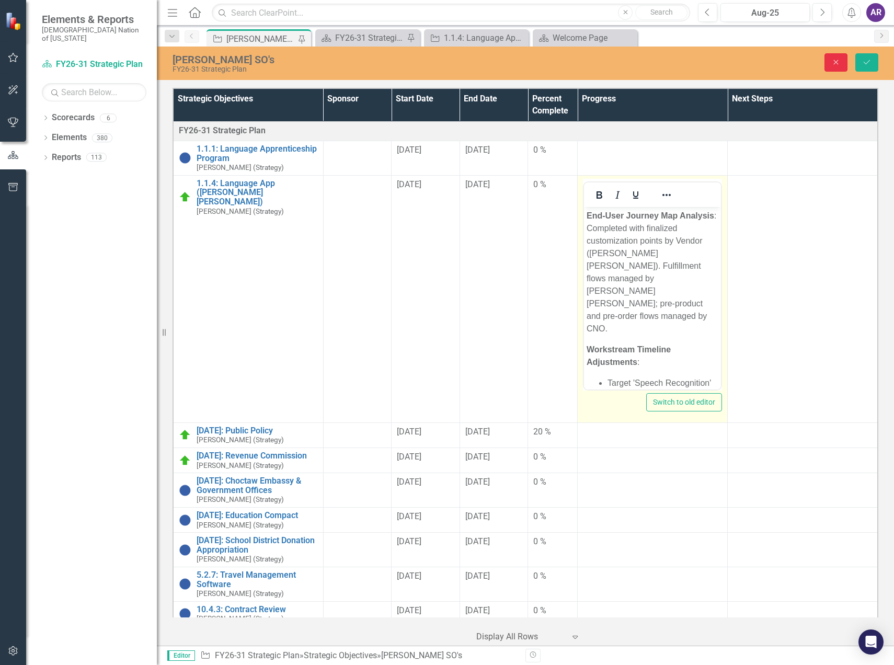
click at [837, 62] on icon "Close" at bounding box center [835, 62] width 9 height 7
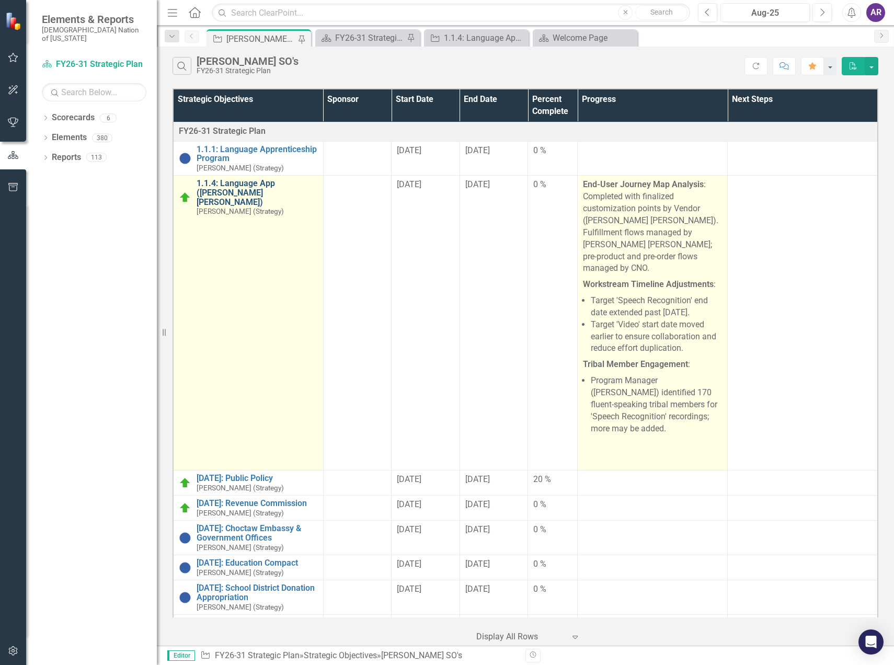
click at [282, 184] on link "1.1.4: Language App ([PERSON_NAME] [PERSON_NAME])" at bounding box center [257, 193] width 121 height 28
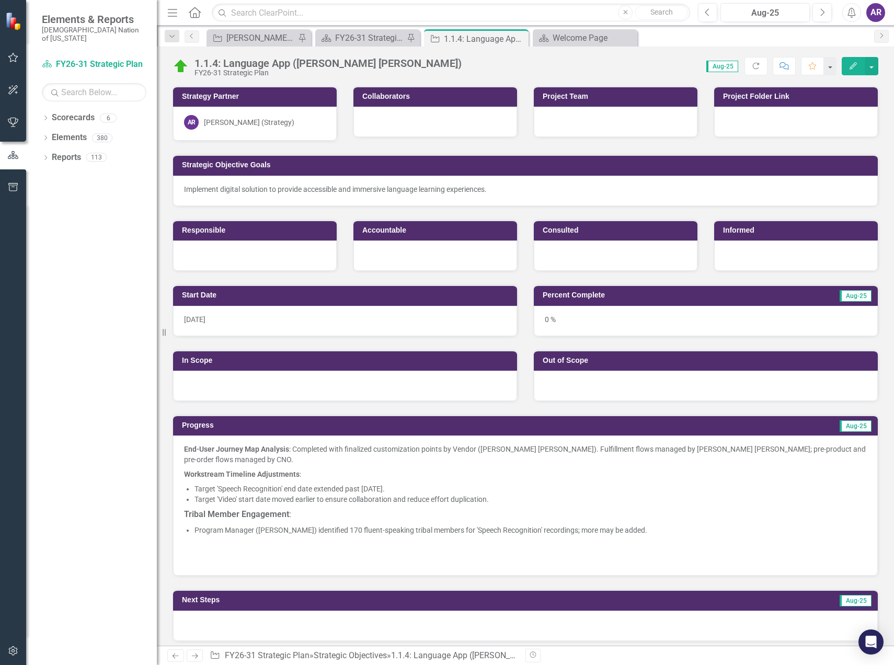
click at [228, 494] on li "Target 'Video' start date moved earlier to ensure collaboration and reduce effo…" at bounding box center [530, 499] width 672 height 10
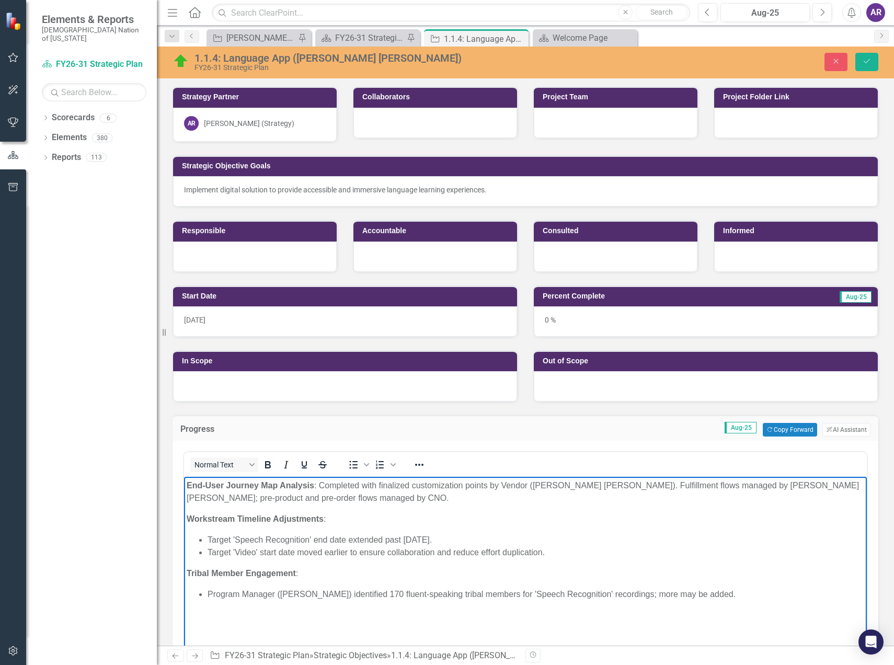
click at [318, 482] on p "End-User Journey Map Analysis : Completed with finalized customization points b…" at bounding box center [525, 491] width 677 height 25
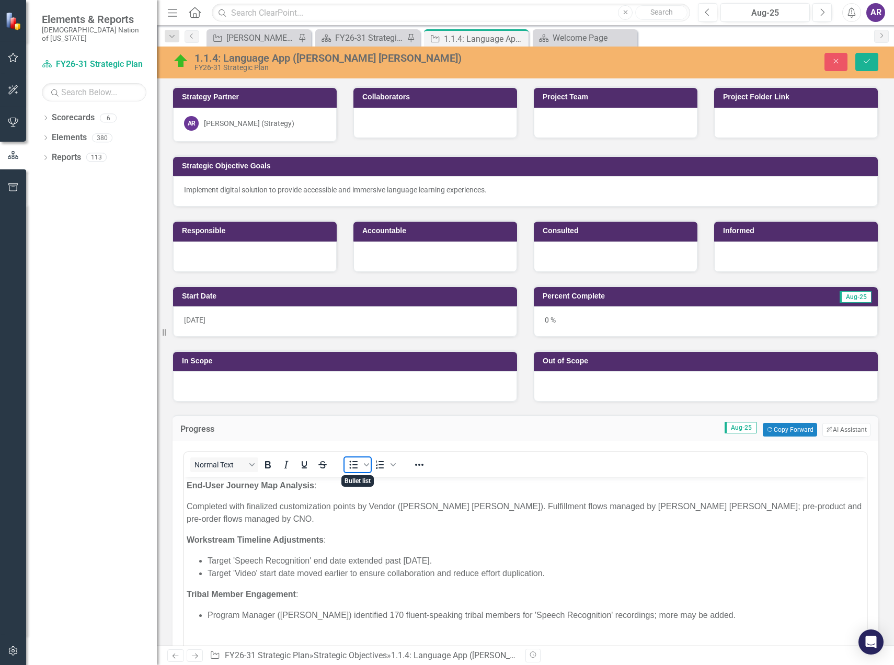
click at [351, 464] on icon "Bullet list" at bounding box center [353, 464] width 13 height 13
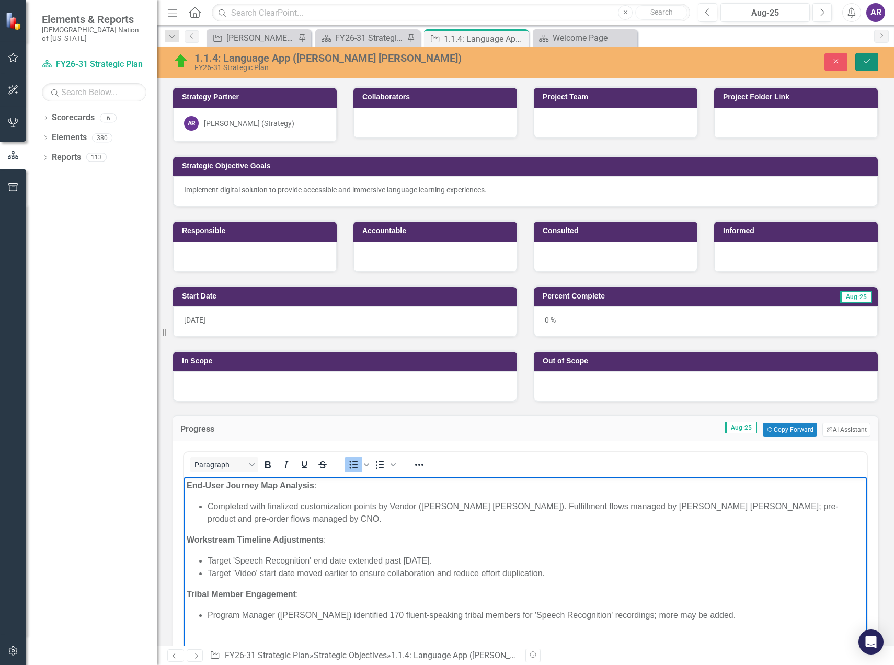
click at [869, 55] on button "Save" at bounding box center [866, 62] width 23 height 18
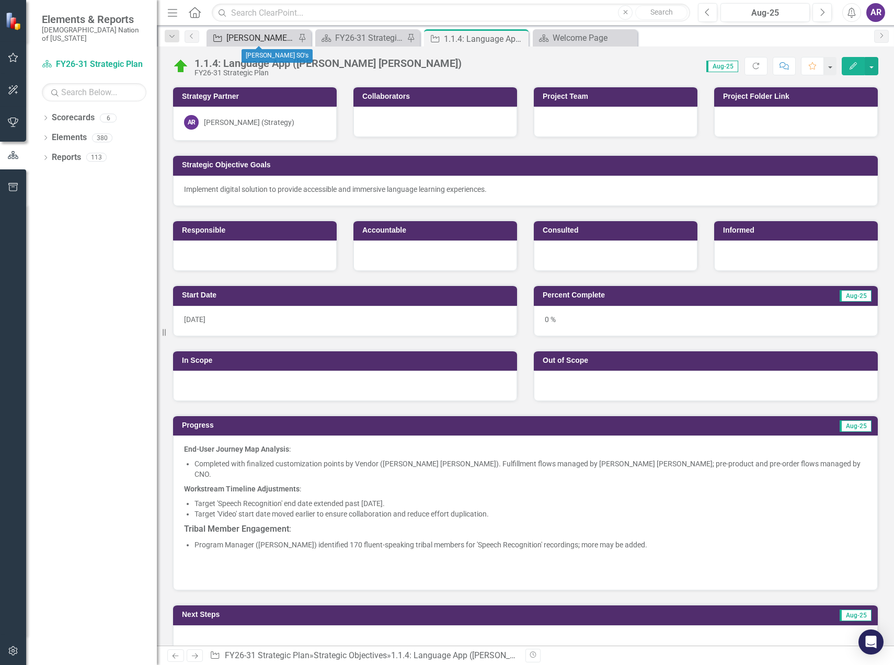
click at [274, 41] on div "[PERSON_NAME] SO's" at bounding box center [260, 37] width 69 height 13
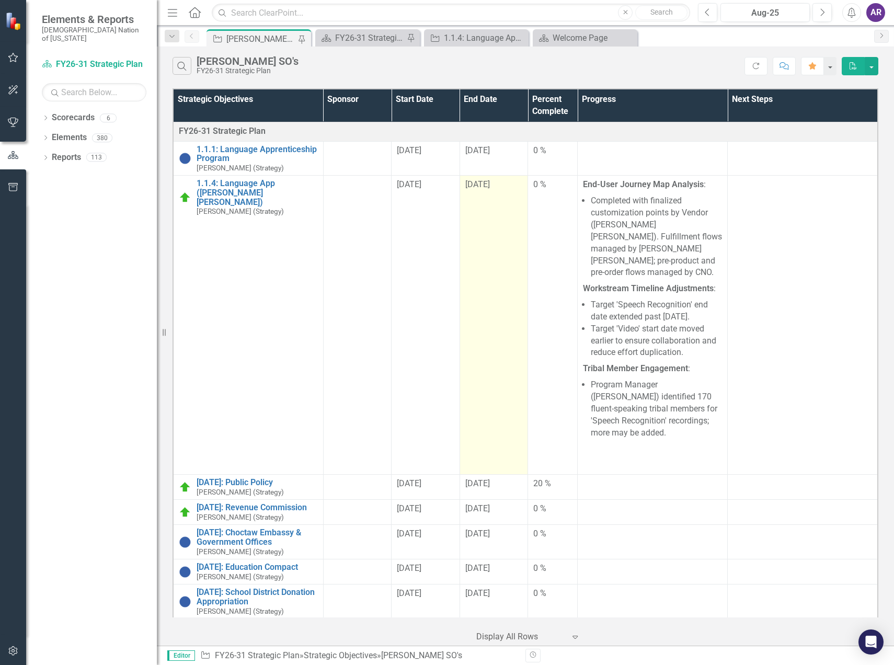
scroll to position [52, 0]
